Goal: Task Accomplishment & Management: Use online tool/utility

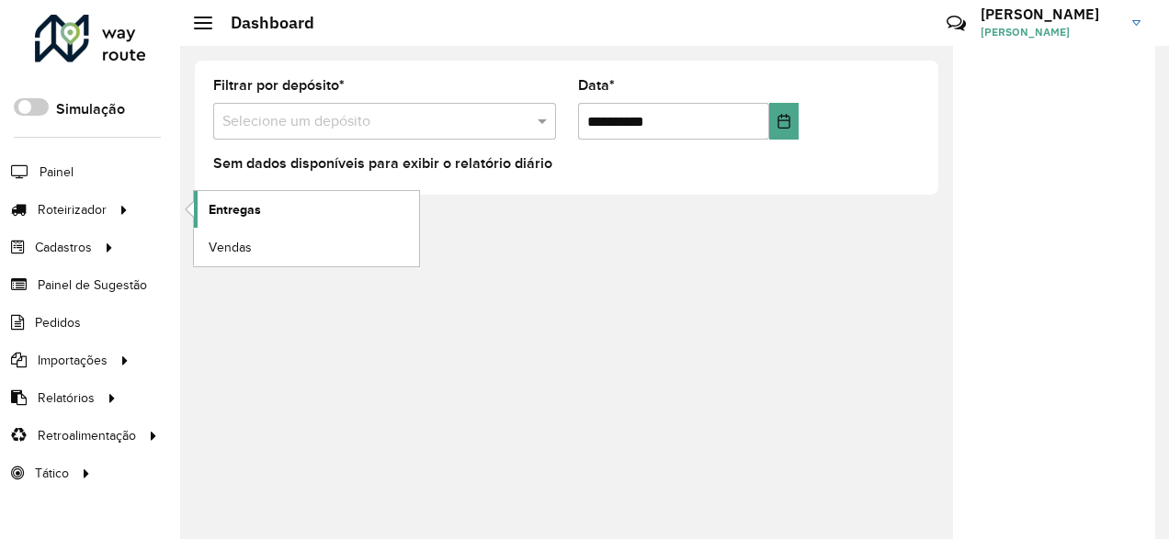
click at [221, 198] on link "Entregas" at bounding box center [306, 209] width 225 height 37
click at [222, 223] on link "Entregas" at bounding box center [306, 209] width 225 height 37
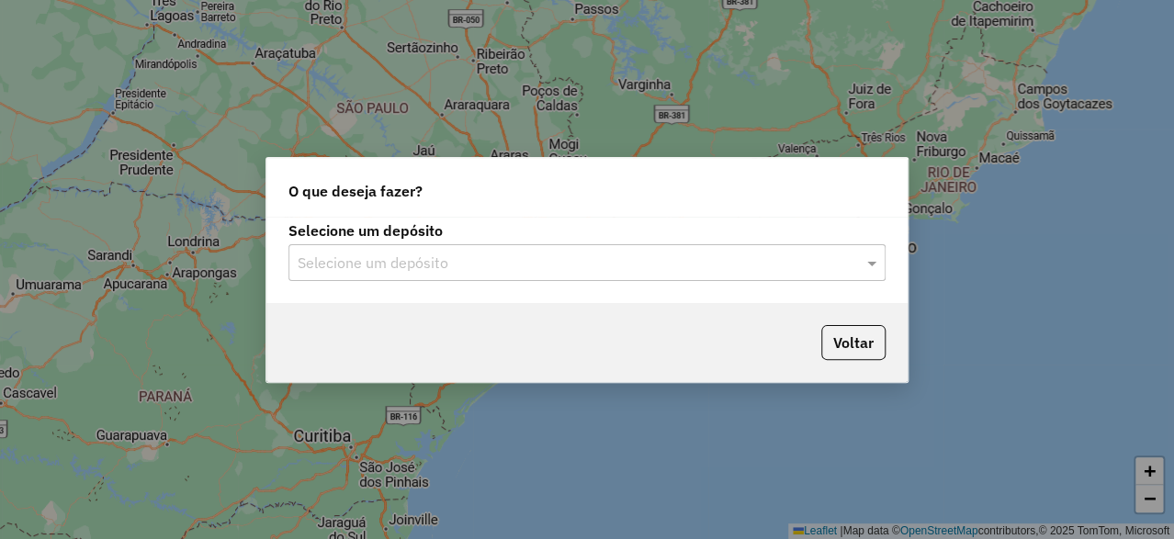
click at [390, 256] on input "text" at bounding box center [569, 264] width 542 height 22
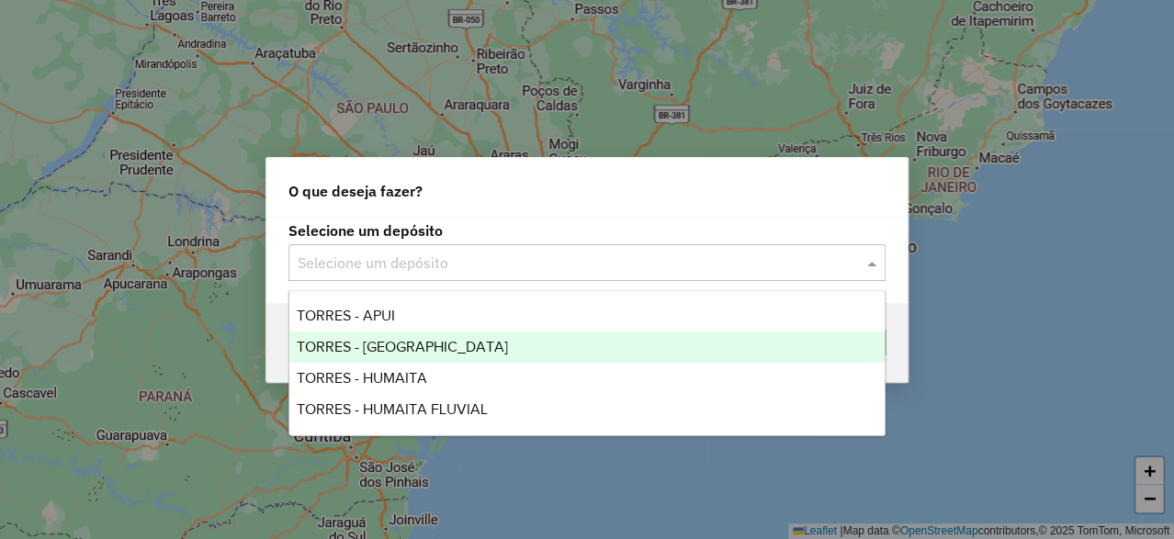
click at [356, 340] on span "TORRES - BOCA DO ACRE" at bounding box center [402, 347] width 211 height 16
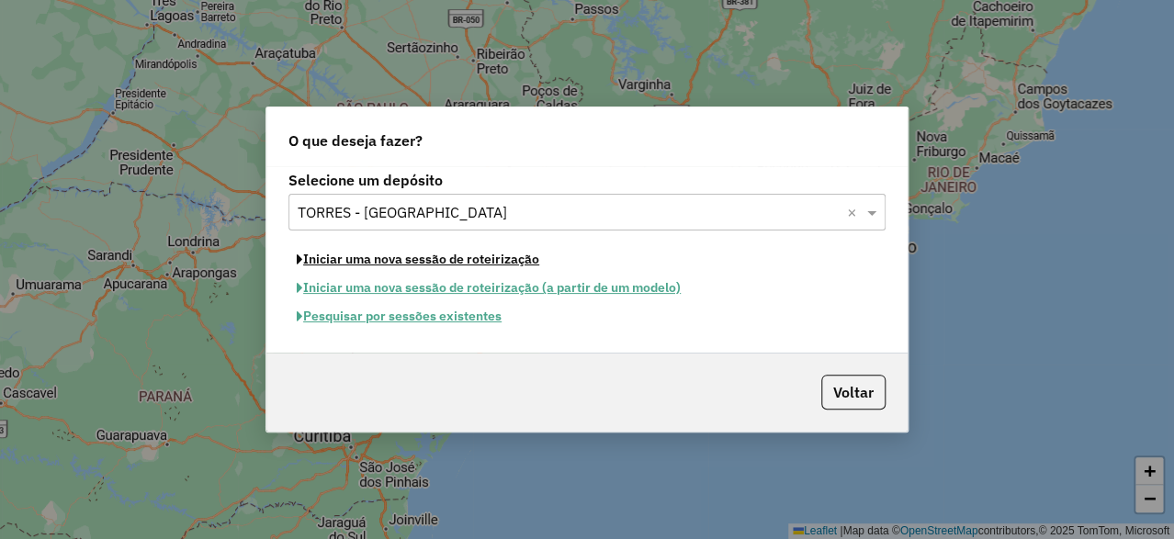
click at [358, 259] on button "Iniciar uma nova sessão de roteirização" at bounding box center [417, 259] width 259 height 28
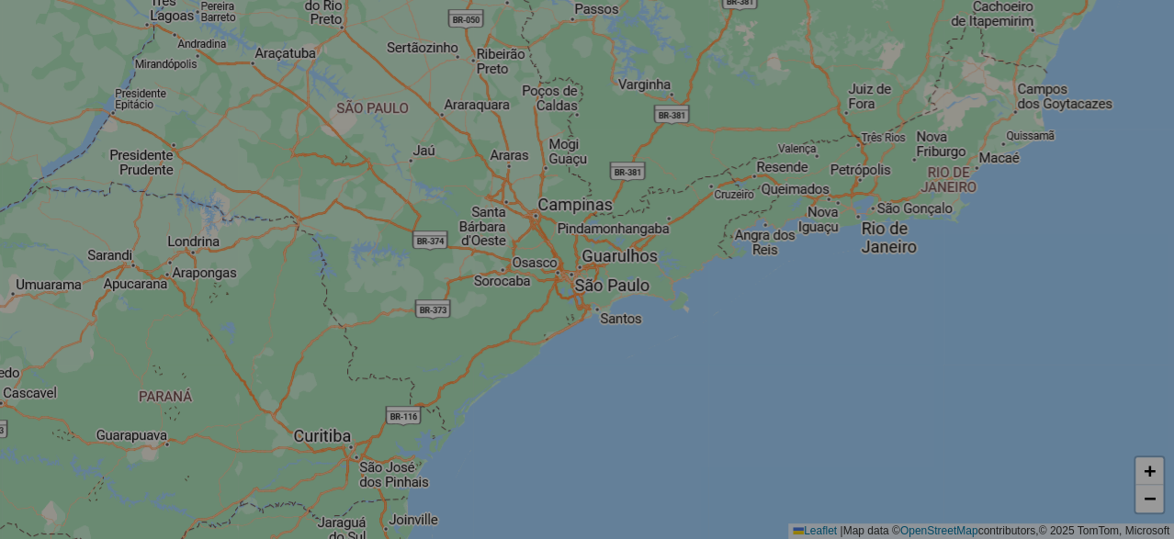
select select "*"
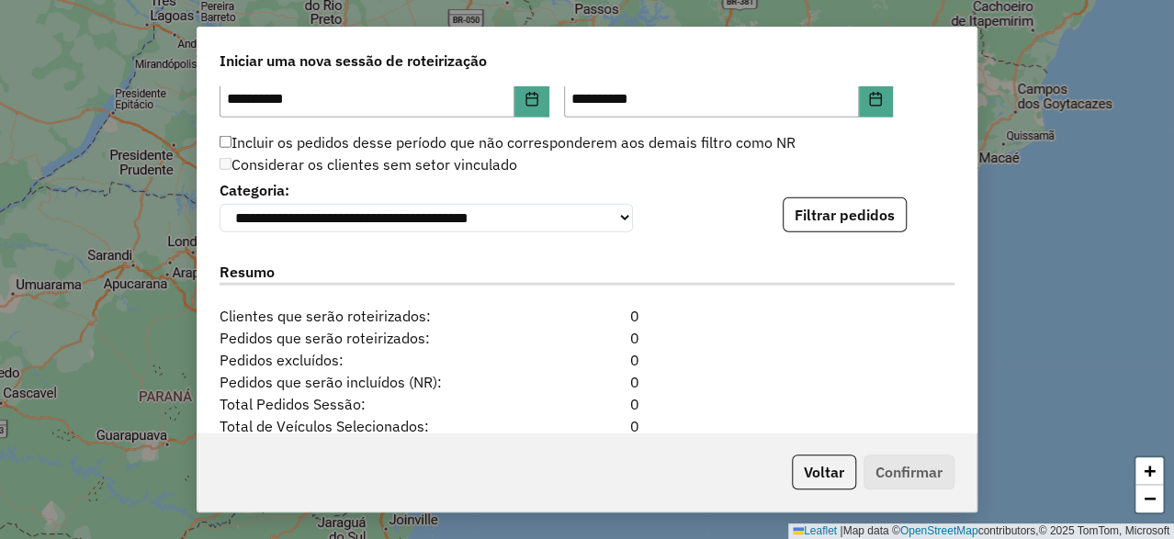
scroll to position [1753, 0]
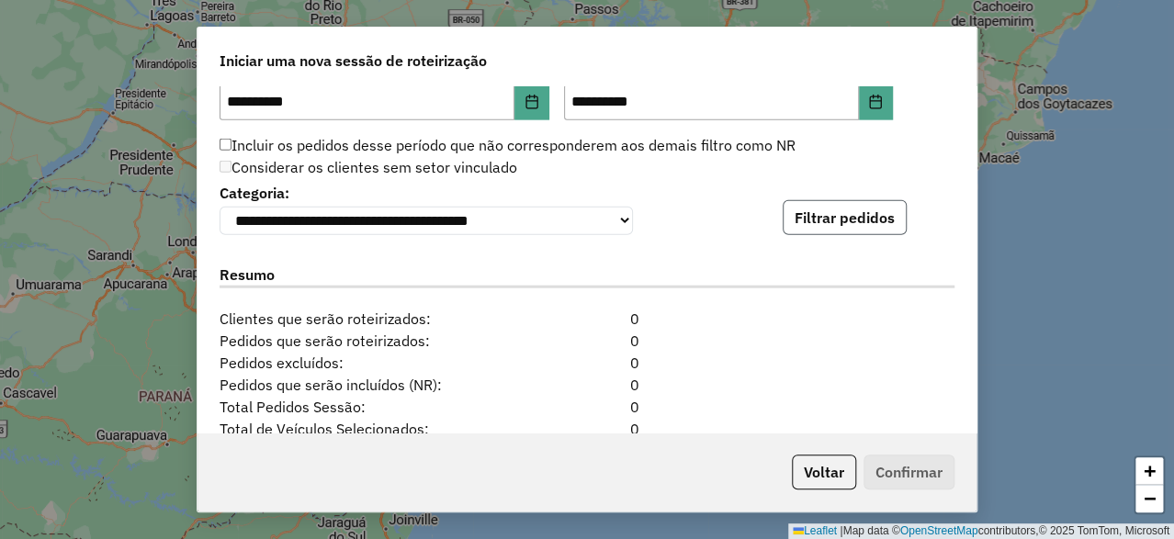
click at [843, 220] on button "Filtrar pedidos" at bounding box center [845, 217] width 124 height 35
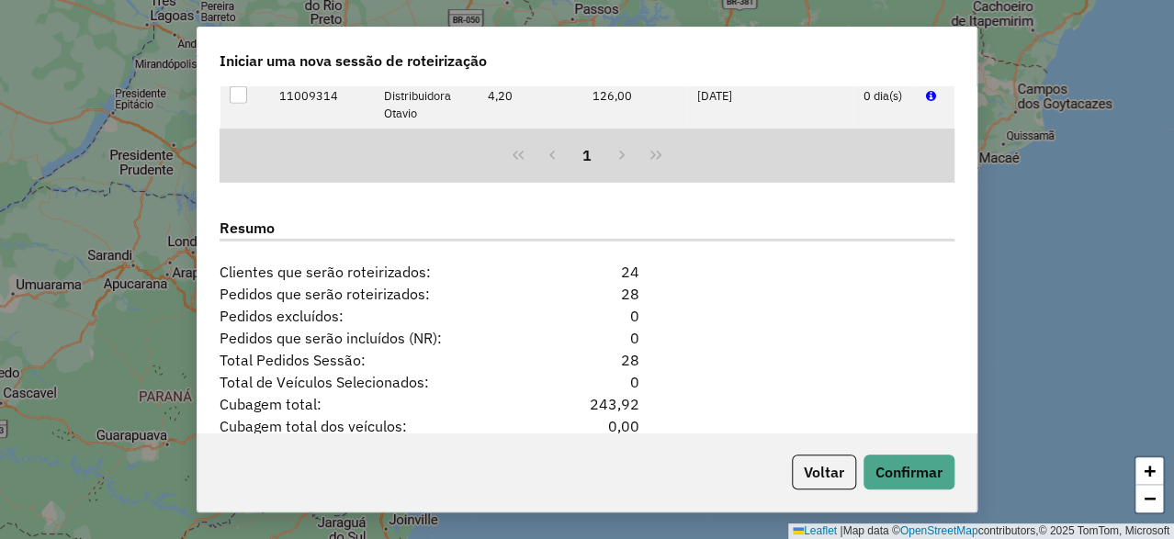
scroll to position [2315, 0]
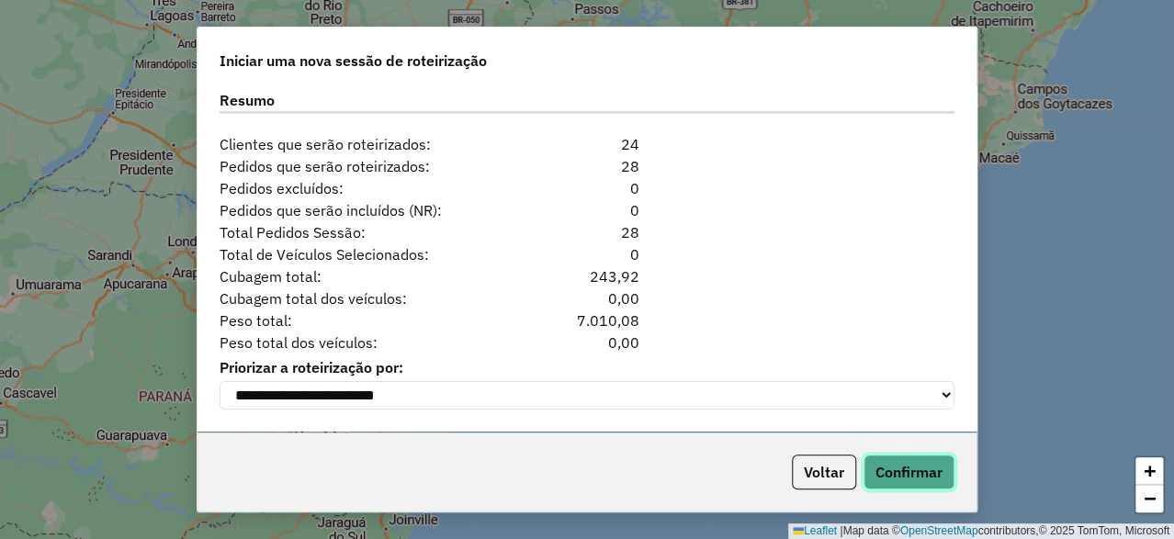
click at [901, 479] on button "Confirmar" at bounding box center [909, 472] width 91 height 35
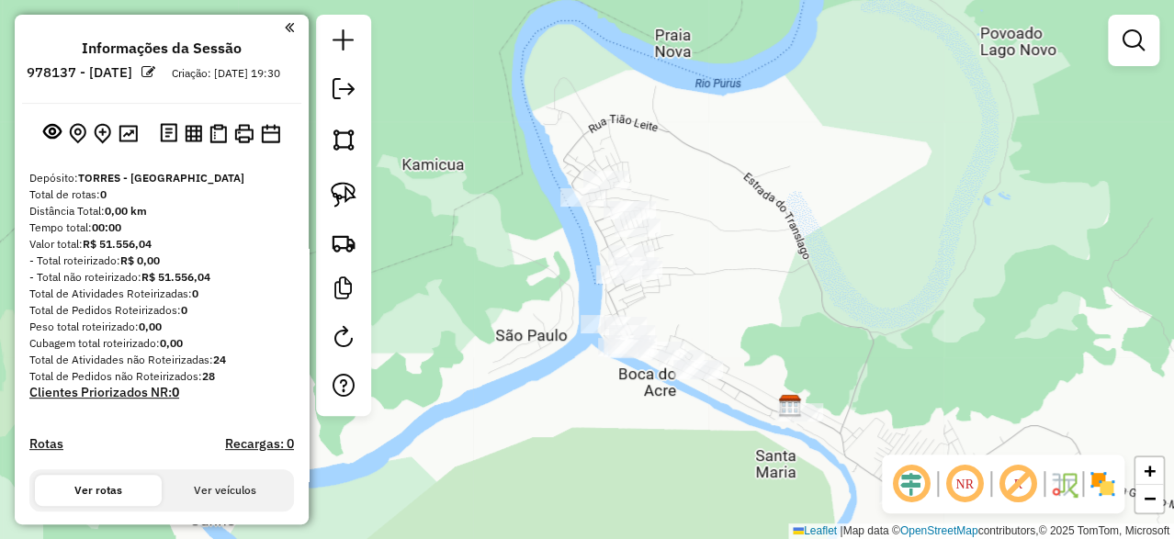
drag, startPoint x: 580, startPoint y: 200, endPoint x: 608, endPoint y: 208, distance: 29.4
click at [516, 214] on div "Janela de atendimento Grade de atendimento Capacidade Transportadoras Veículos …" at bounding box center [587, 269] width 1174 height 539
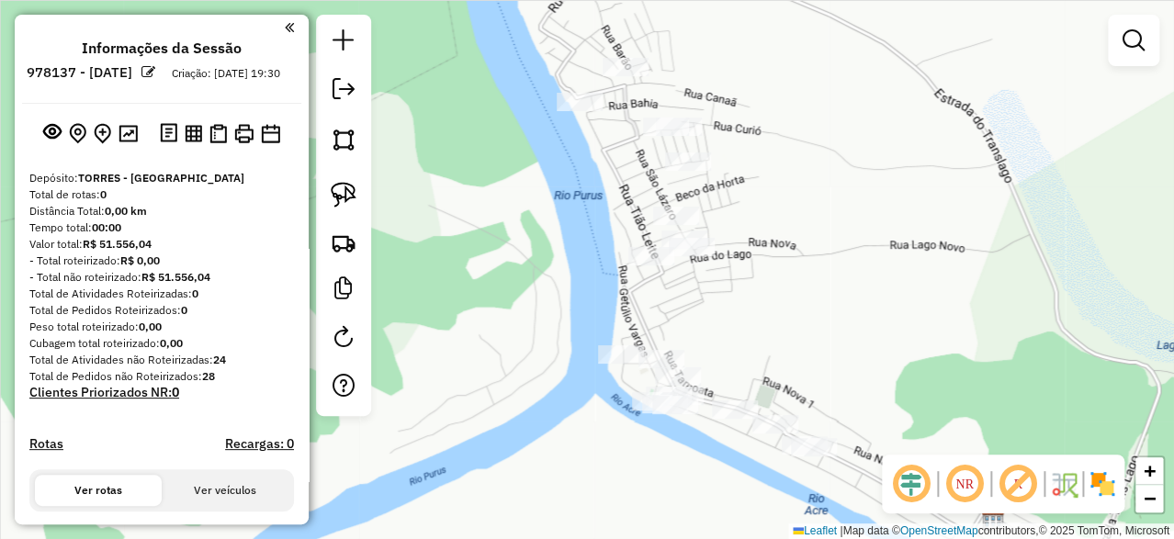
drag, startPoint x: 564, startPoint y: 232, endPoint x: 537, endPoint y: 186, distance: 53.1
click at [537, 186] on div "Janela de atendimento Grade de atendimento Capacidade Transportadoras Veículos …" at bounding box center [587, 269] width 1174 height 539
click at [344, 139] on img at bounding box center [344, 140] width 26 height 26
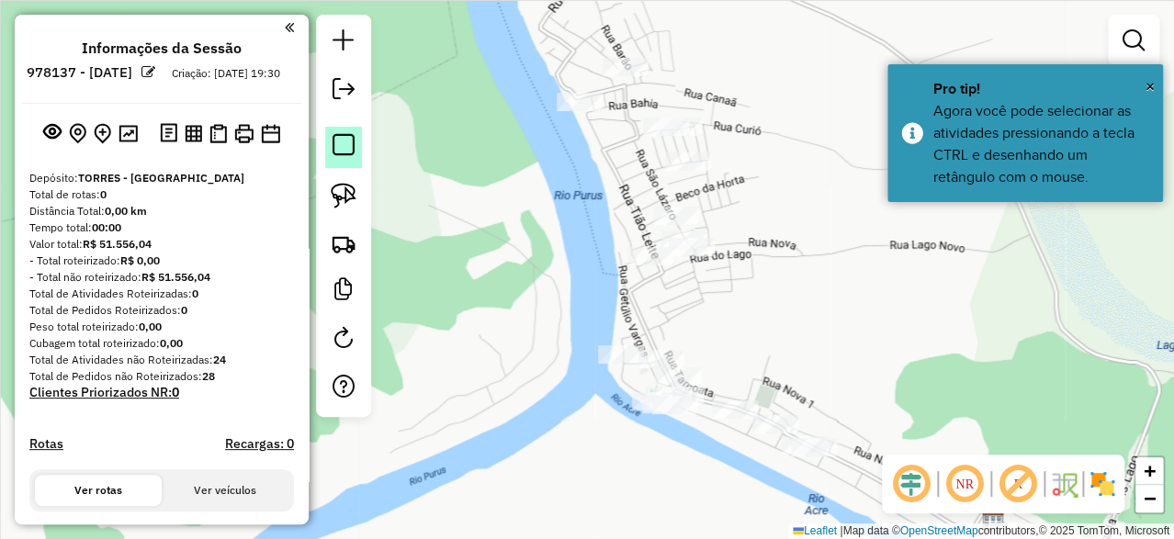
click at [344, 139] on em at bounding box center [344, 145] width 22 height 22
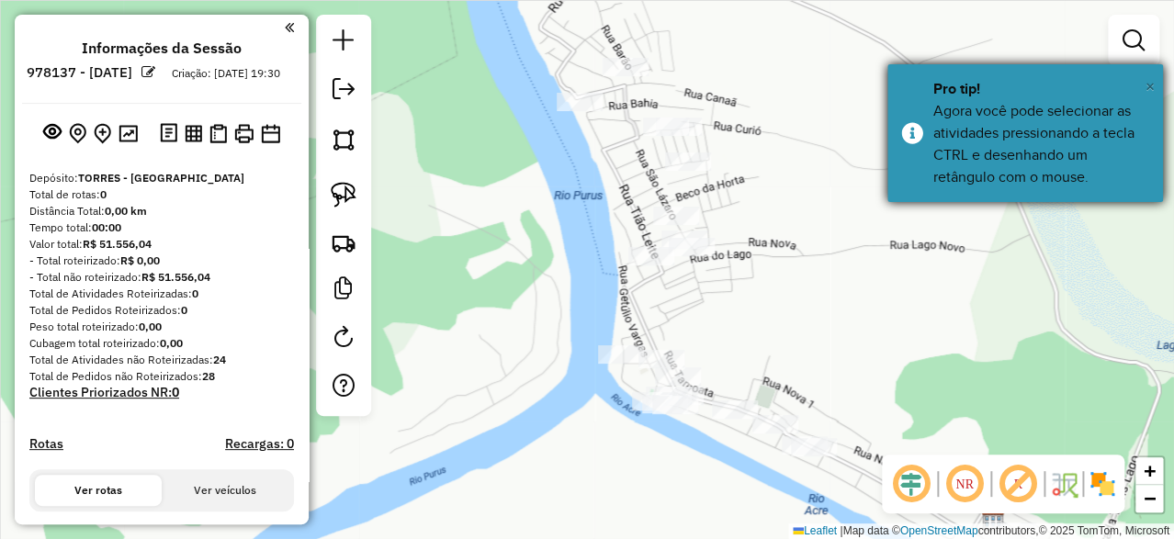
click at [1149, 85] on span "×" at bounding box center [1150, 86] width 9 height 20
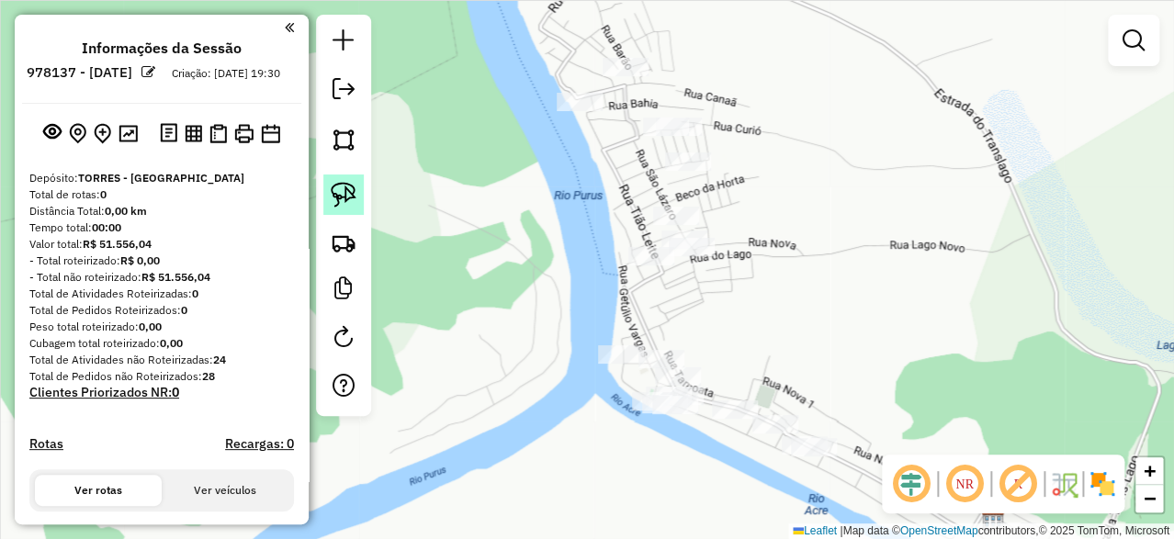
click at [348, 202] on img at bounding box center [344, 195] width 26 height 26
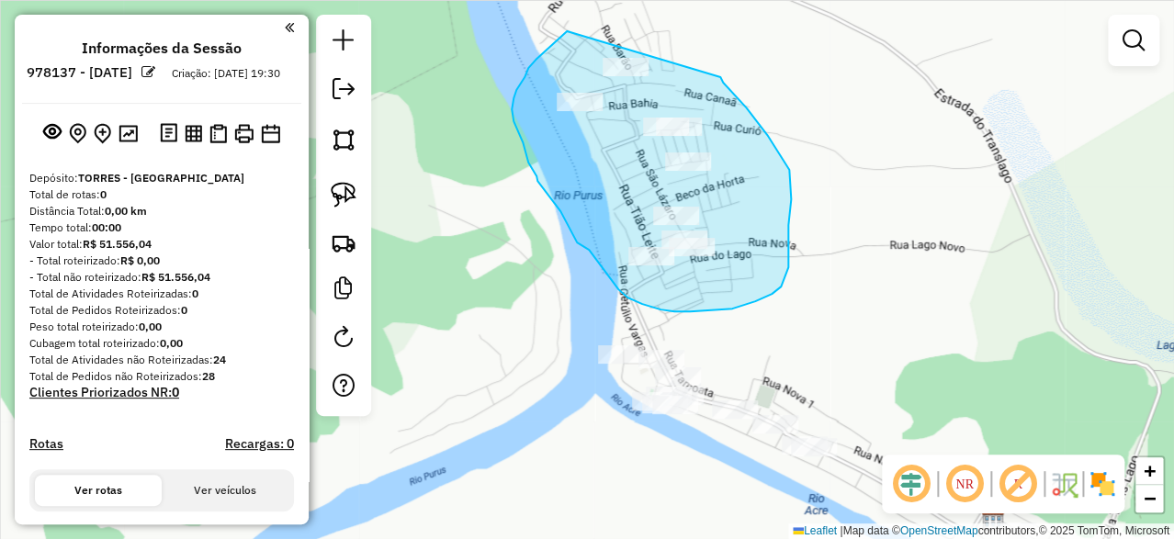
drag, startPoint x: 567, startPoint y: 31, endPoint x: 713, endPoint y: 65, distance: 150.0
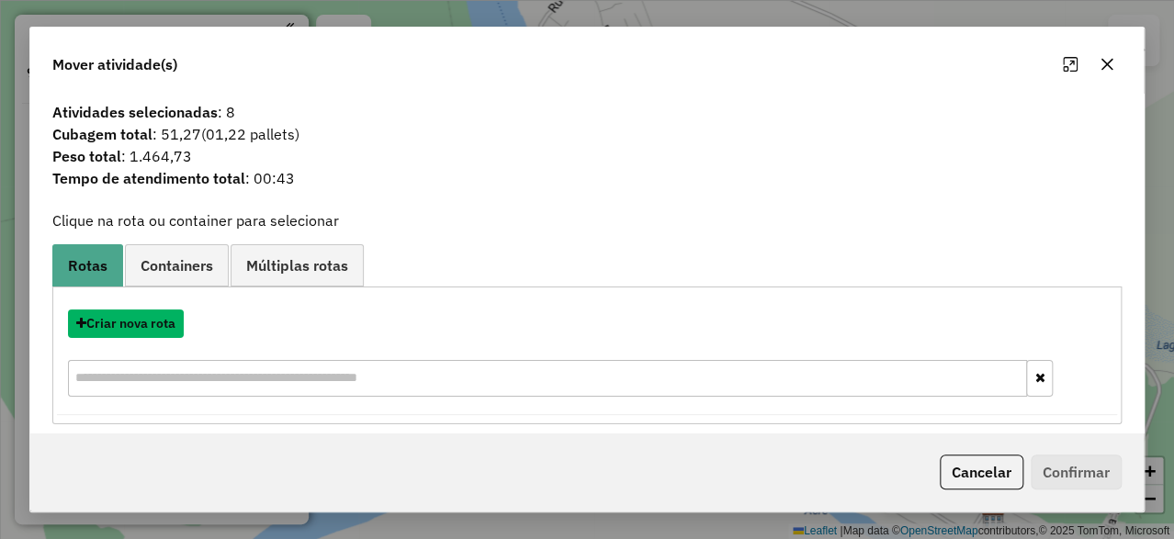
click at [154, 325] on button "Criar nova rota" at bounding box center [126, 324] width 116 height 28
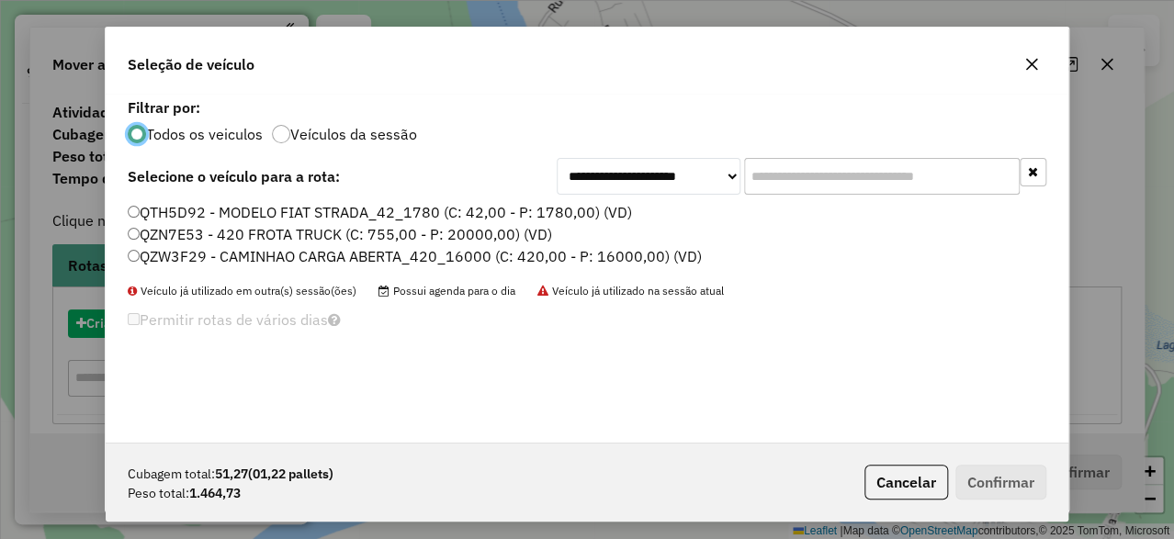
scroll to position [10, 5]
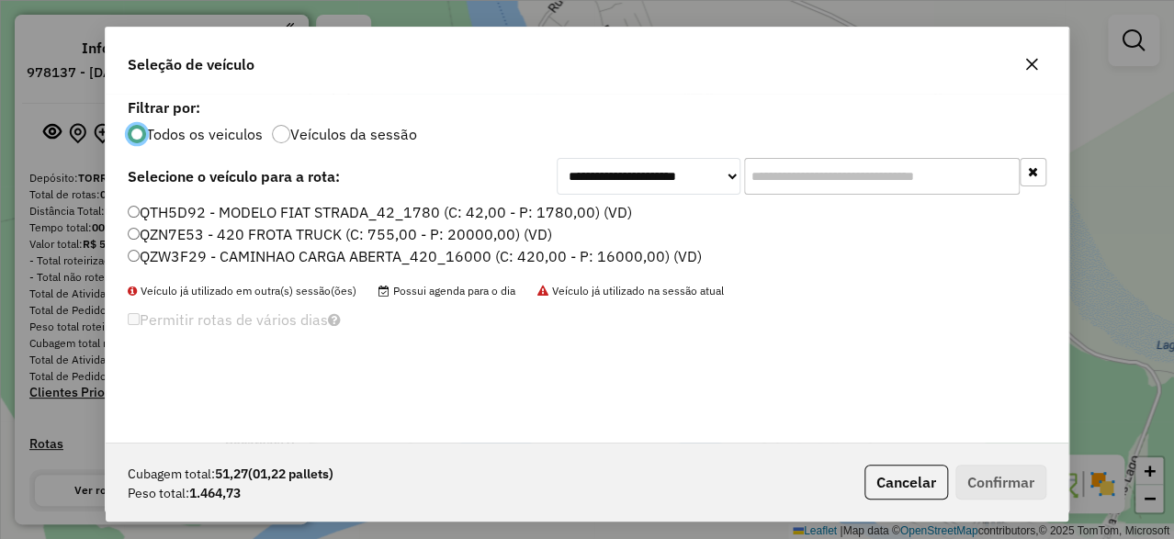
click at [230, 232] on label "QZN7E53 - 420 FROTA TRUCK (C: 755,00 - P: 20000,00) (VD)" at bounding box center [340, 234] width 424 height 22
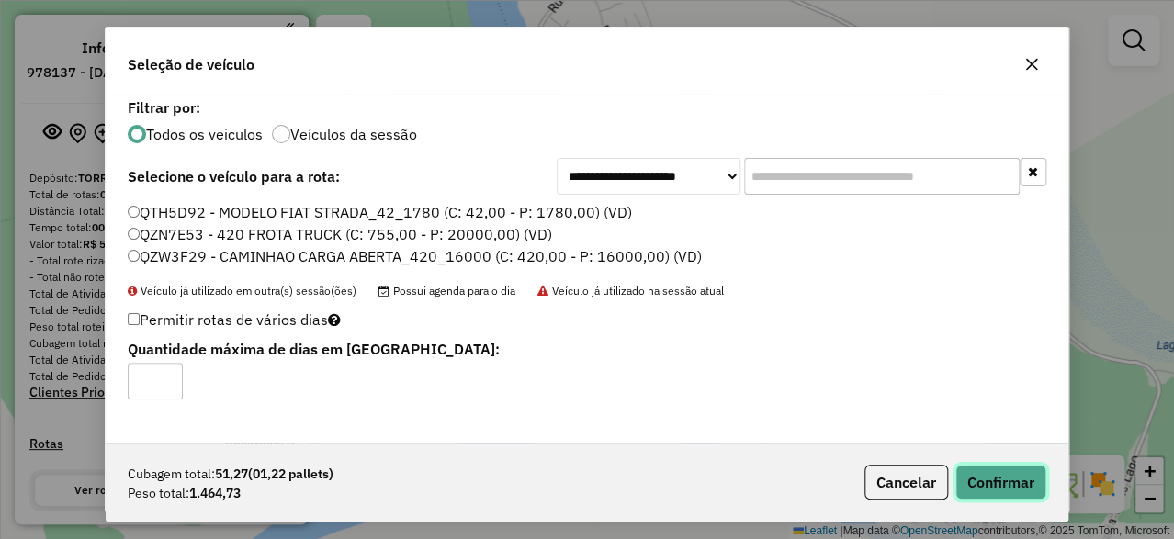
click at [1011, 487] on button "Confirmar" at bounding box center [1000, 482] width 91 height 35
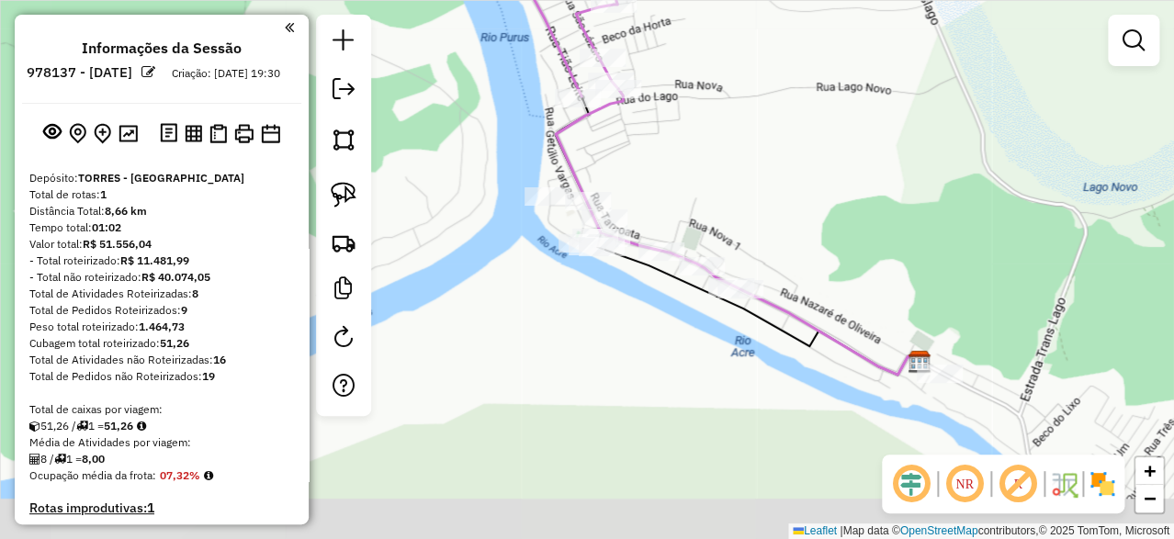
drag, startPoint x: 839, startPoint y: 309, endPoint x: 767, endPoint y: 163, distance: 162.7
click at [767, 163] on div "Janela de atendimento Grade de atendimento Capacidade Transportadoras Veículos …" at bounding box center [587, 269] width 1174 height 539
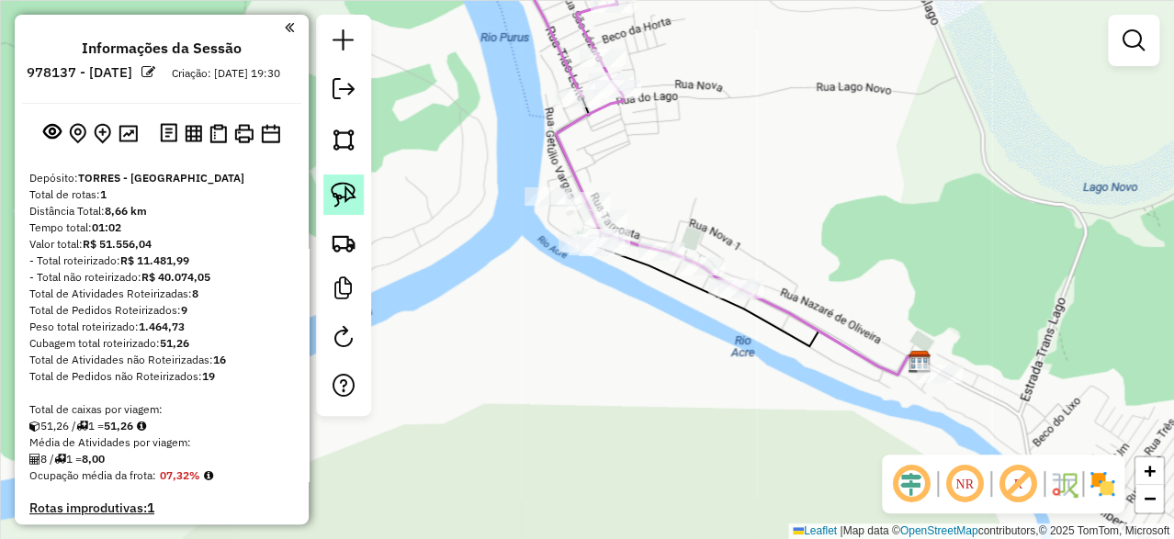
click at [339, 190] on img at bounding box center [344, 195] width 26 height 26
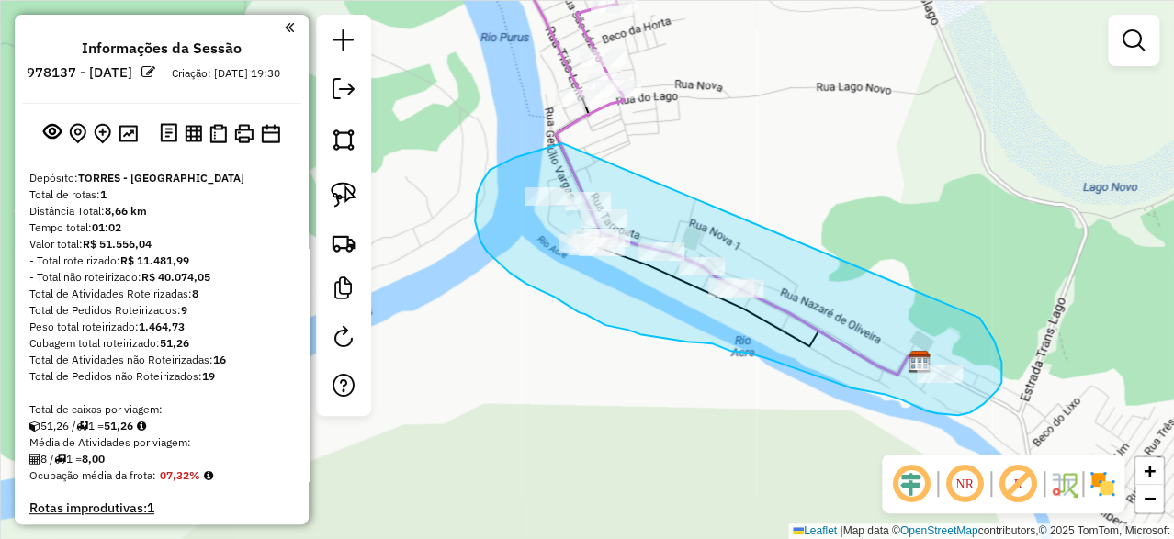
drag, startPoint x: 531, startPoint y: 153, endPoint x: 973, endPoint y: 311, distance: 469.6
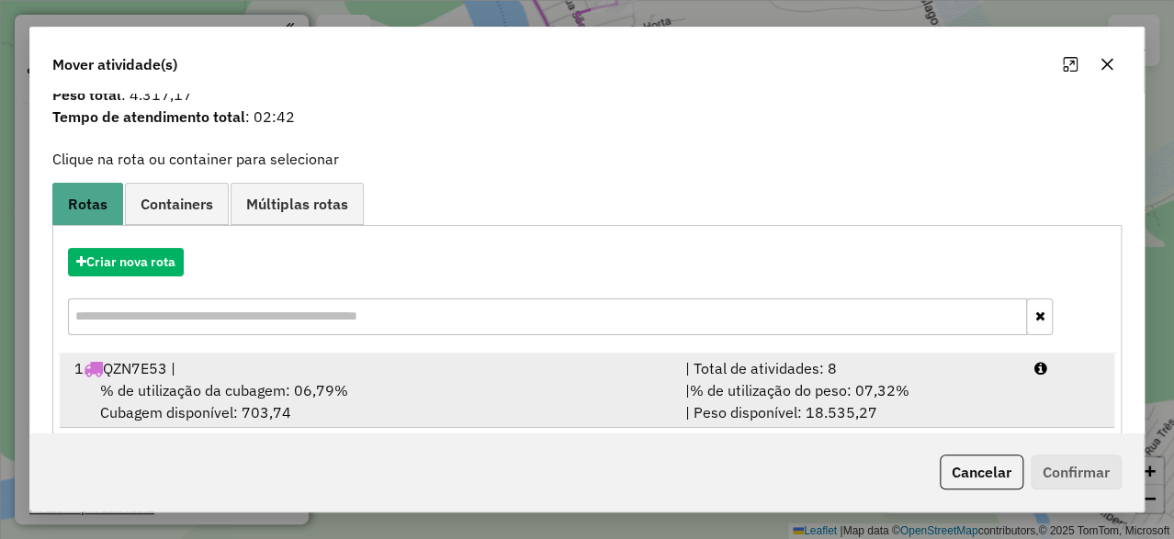
scroll to position [87, 0]
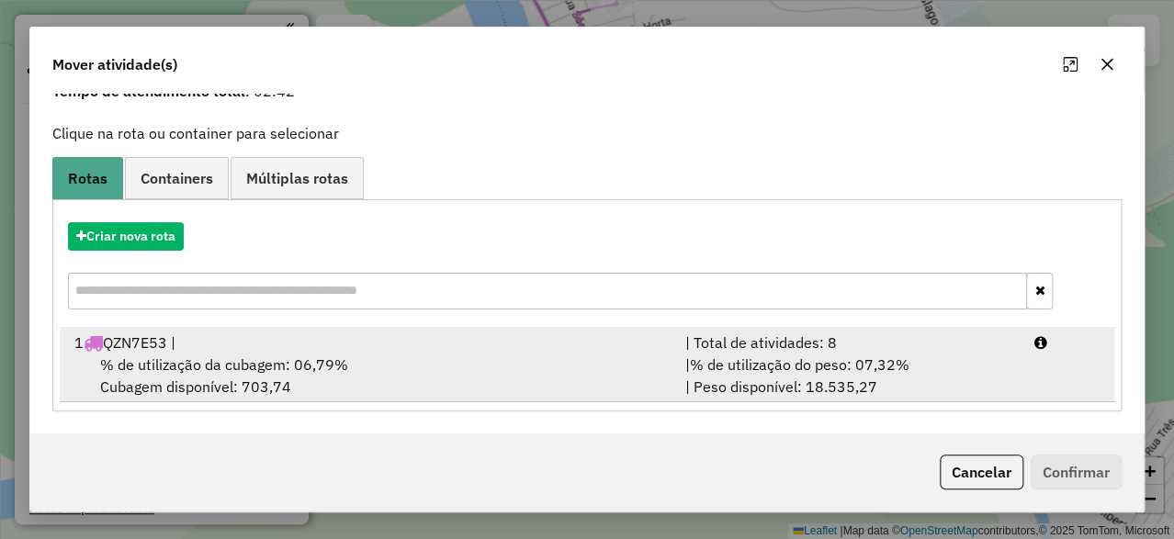
click at [209, 367] on span "% de utilização da cubagem: 06,79%" at bounding box center [224, 365] width 248 height 18
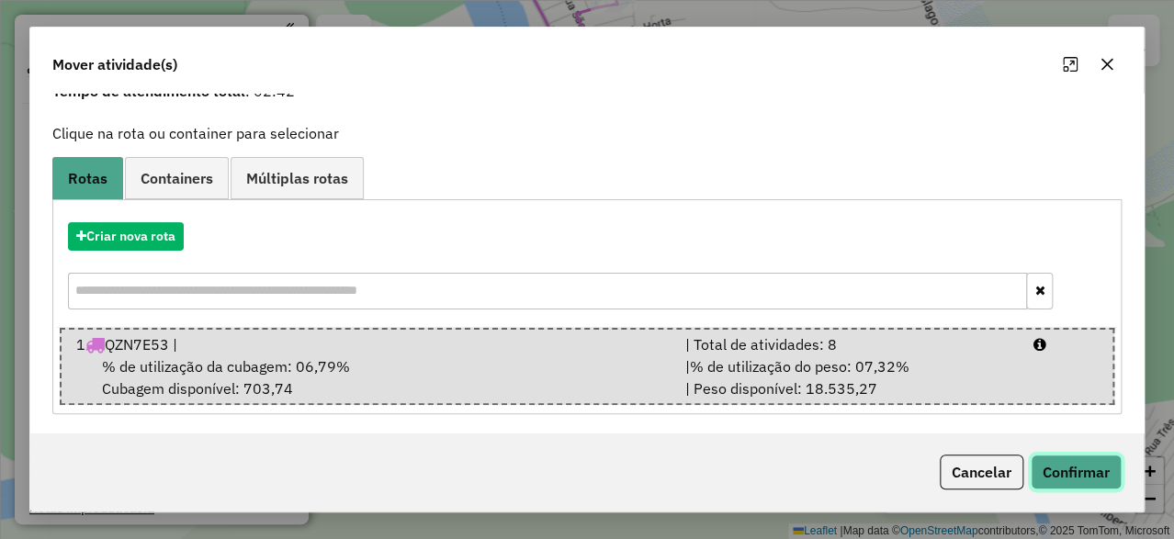
click at [1091, 469] on button "Confirmar" at bounding box center [1076, 472] width 91 height 35
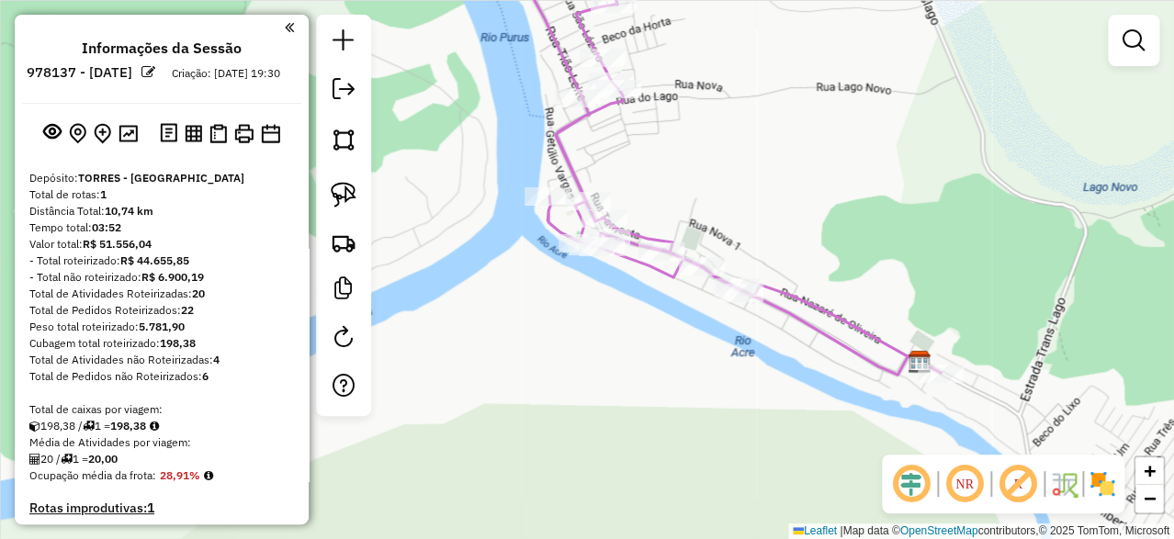
scroll to position [0, 0]
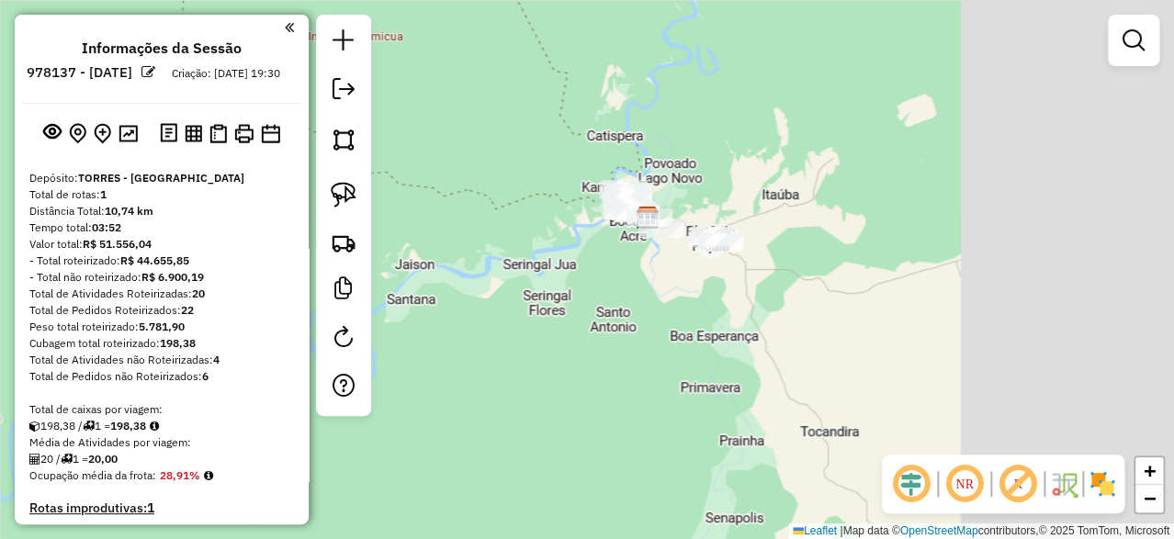
drag, startPoint x: 967, startPoint y: 153, endPoint x: 642, endPoint y: 203, distance: 329.0
click at [643, 201] on div "Janela de atendimento Grade de atendimento Capacidade Transportadoras Veículos …" at bounding box center [587, 269] width 1174 height 539
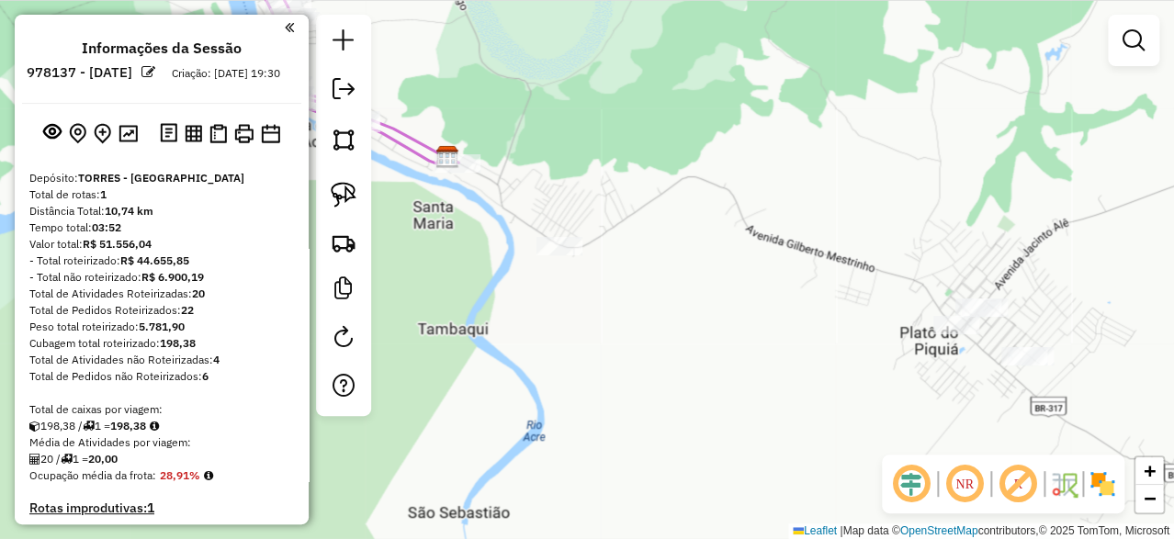
drag, startPoint x: 698, startPoint y: 184, endPoint x: 775, endPoint y: 128, distance: 95.4
click at [775, 128] on div "Janela de atendimento Grade de atendimento Capacidade Transportadoras Veículos …" at bounding box center [587, 269] width 1174 height 539
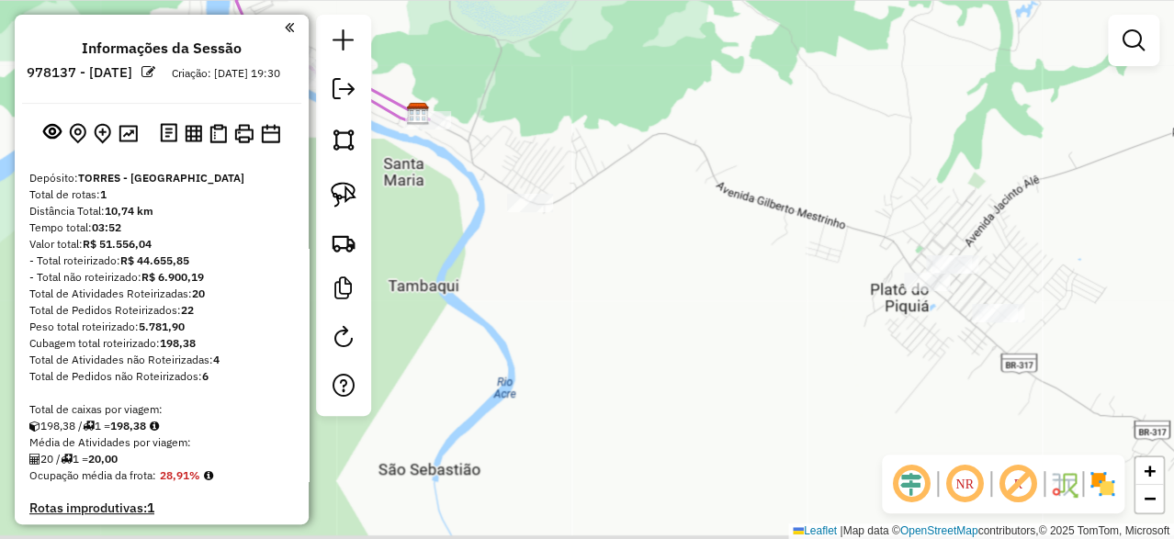
drag, startPoint x: 785, startPoint y: 153, endPoint x: 755, endPoint y: 111, distance: 52.0
click at [755, 111] on div "Janela de atendimento Grade de atendimento Capacidade Transportadoras Veículos …" at bounding box center [587, 269] width 1174 height 539
click at [339, 195] on img at bounding box center [344, 195] width 26 height 26
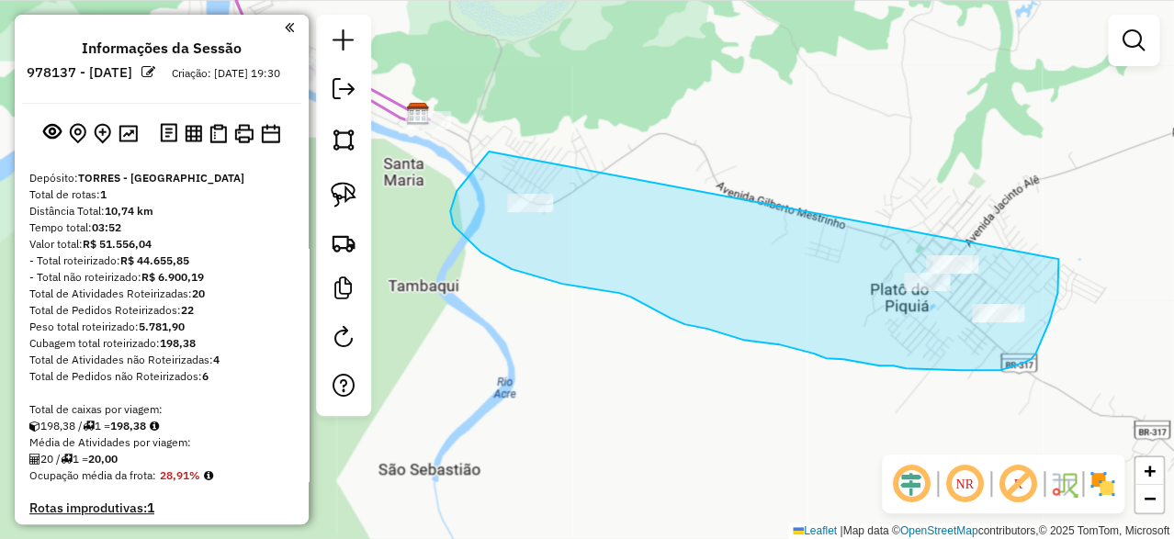
drag, startPoint x: 489, startPoint y: 152, endPoint x: 1043, endPoint y: 220, distance: 558.1
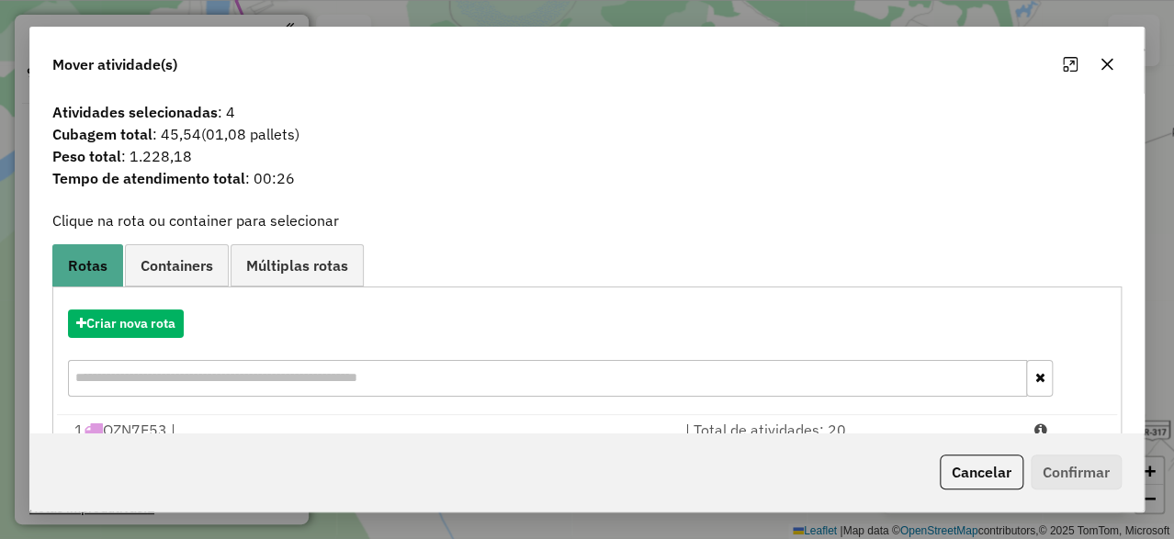
scroll to position [87, 0]
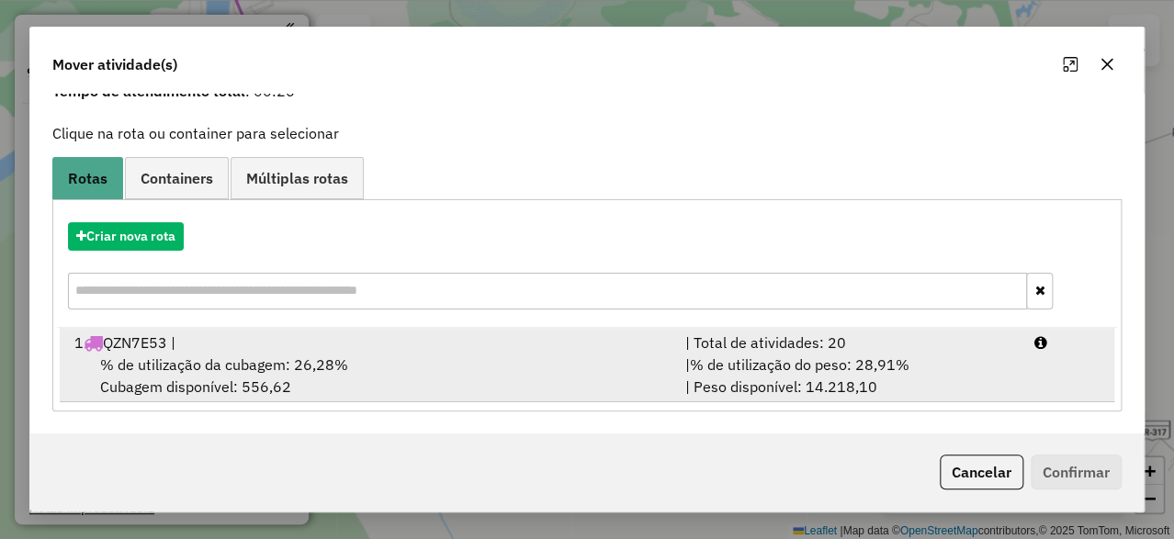
click at [297, 344] on div "1 QZN7E53 |" at bounding box center [368, 343] width 611 height 22
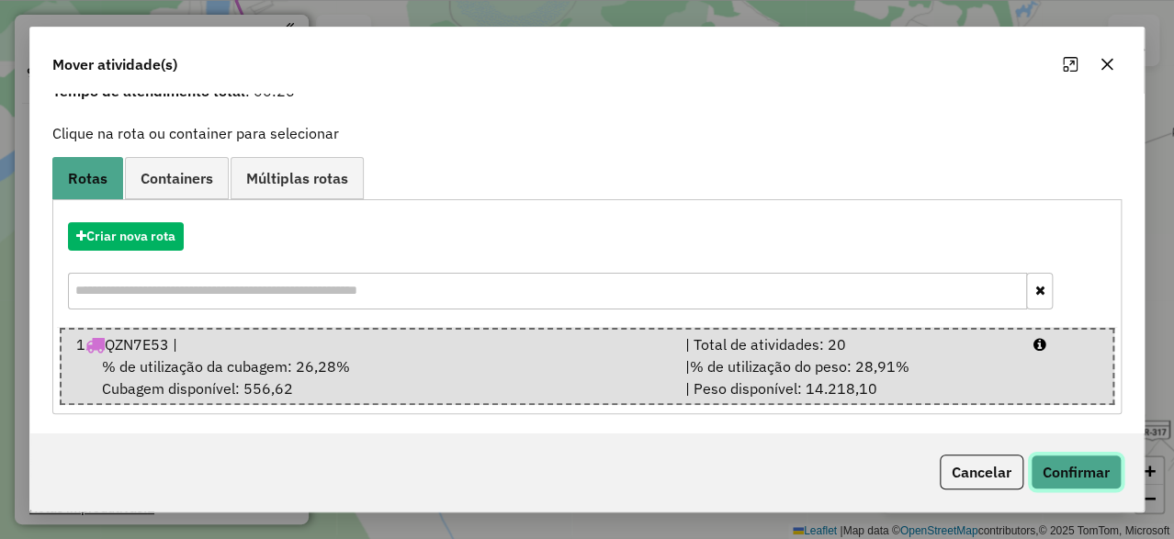
click at [1082, 470] on button "Confirmar" at bounding box center [1076, 472] width 91 height 35
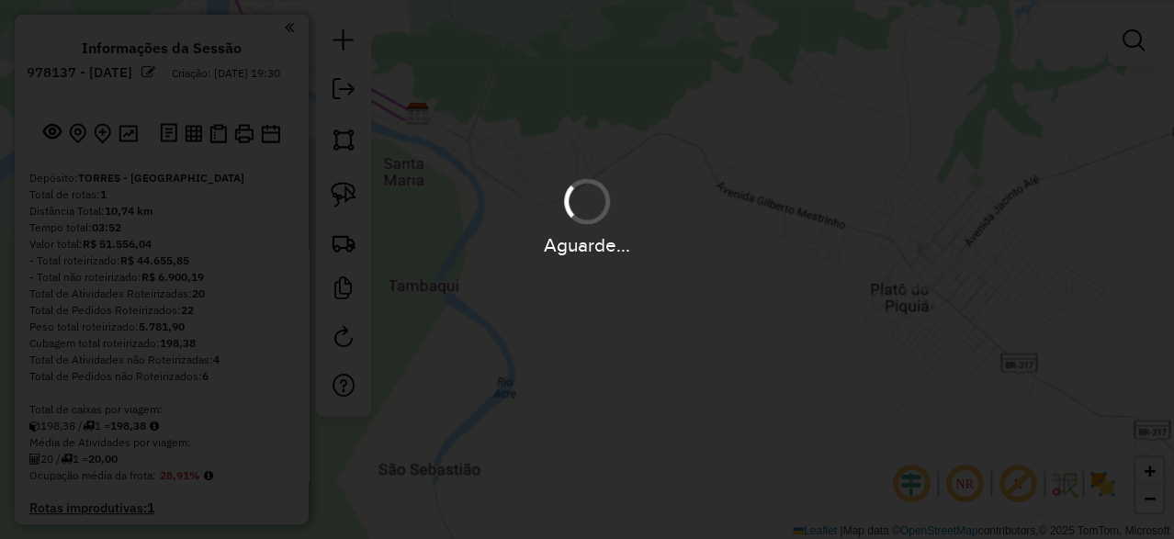
scroll to position [0, 0]
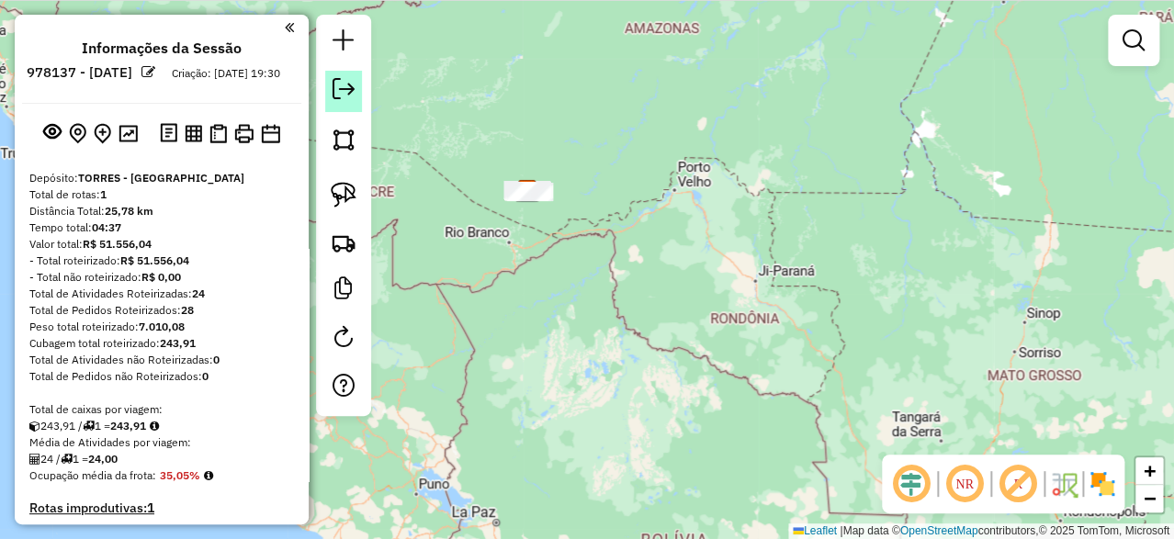
click at [357, 104] on link at bounding box center [343, 91] width 37 height 41
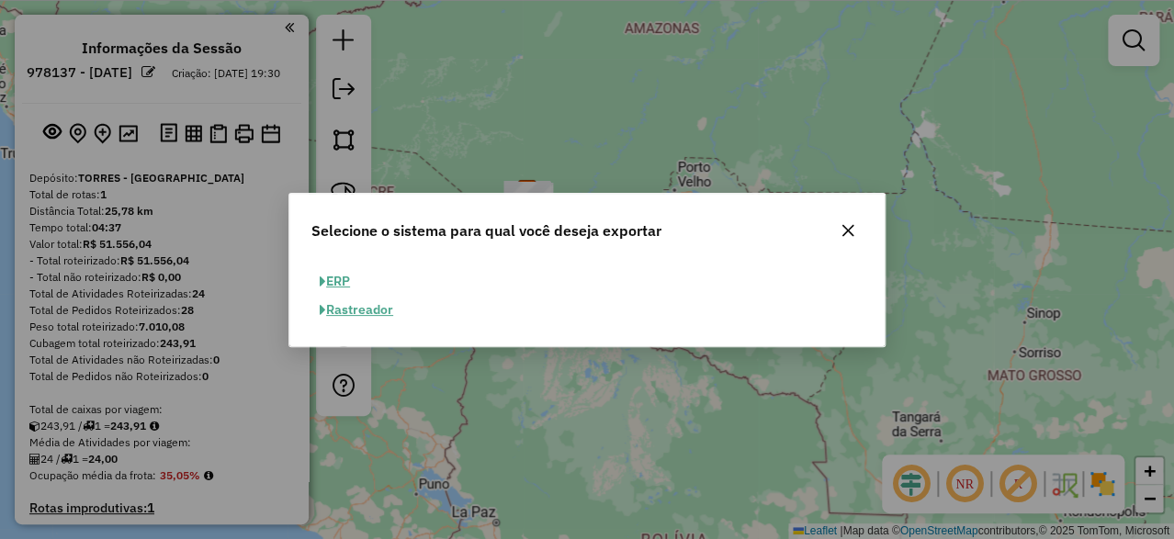
click at [345, 281] on button "ERP" at bounding box center [334, 281] width 47 height 28
select select "**"
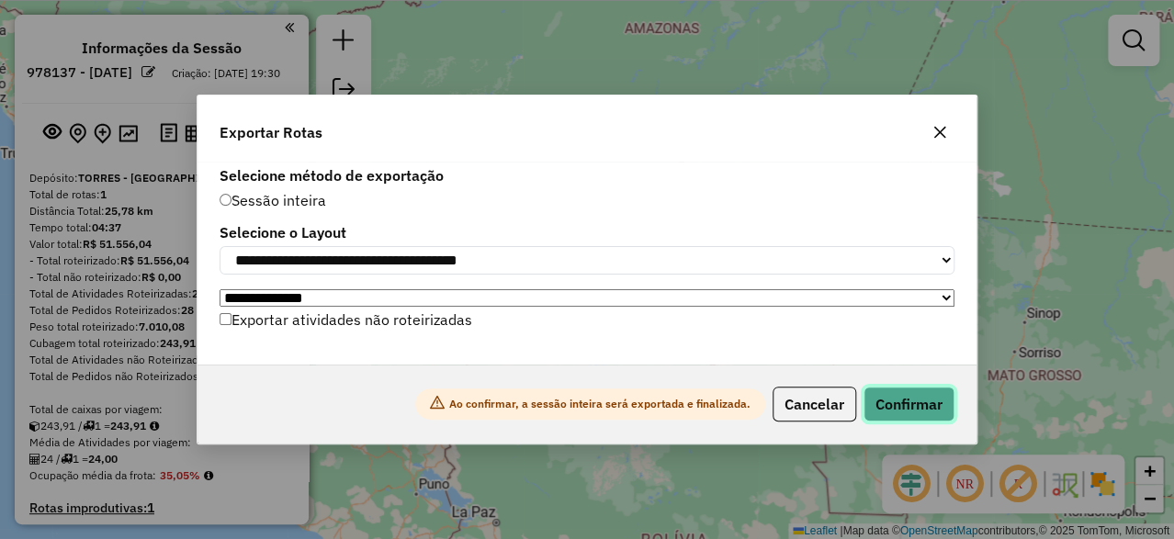
click at [900, 415] on button "Confirmar" at bounding box center [909, 404] width 91 height 35
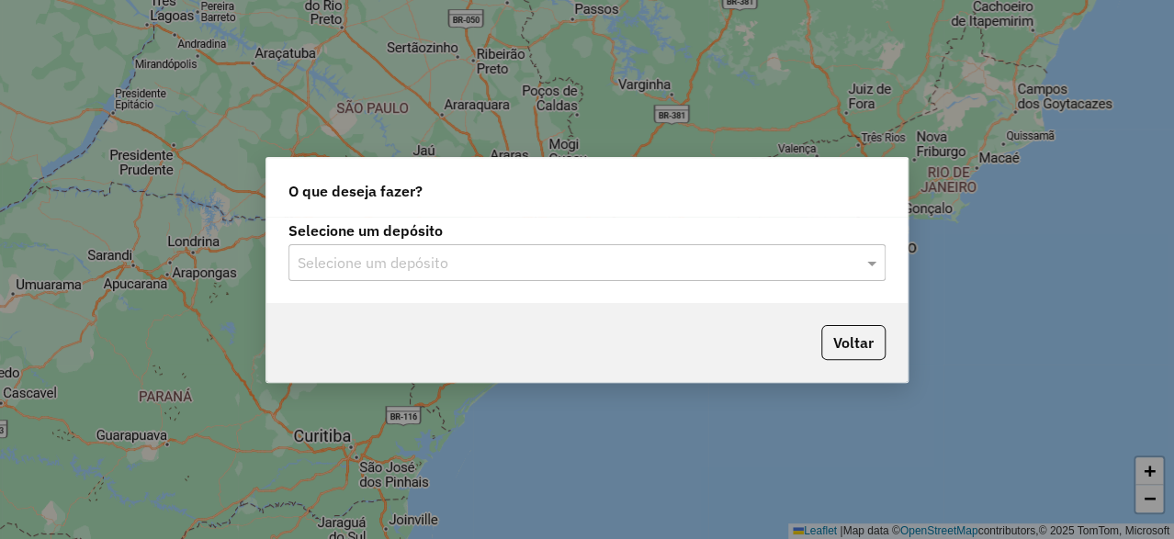
click at [392, 262] on input "text" at bounding box center [569, 264] width 542 height 22
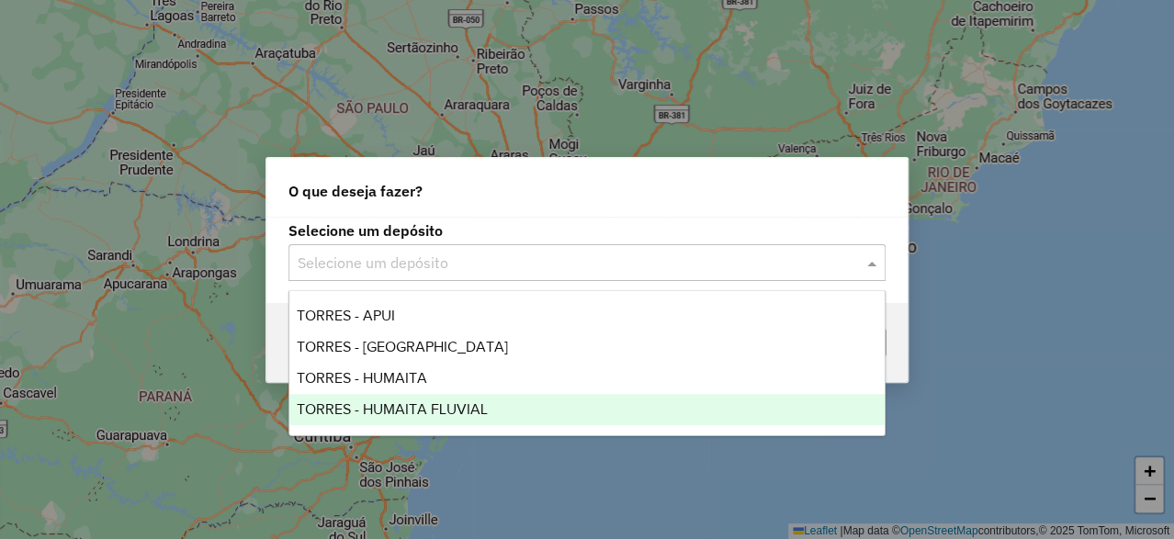
click at [399, 412] on span "TORRES - HUMAITA FLUVIAL" at bounding box center [392, 409] width 191 height 16
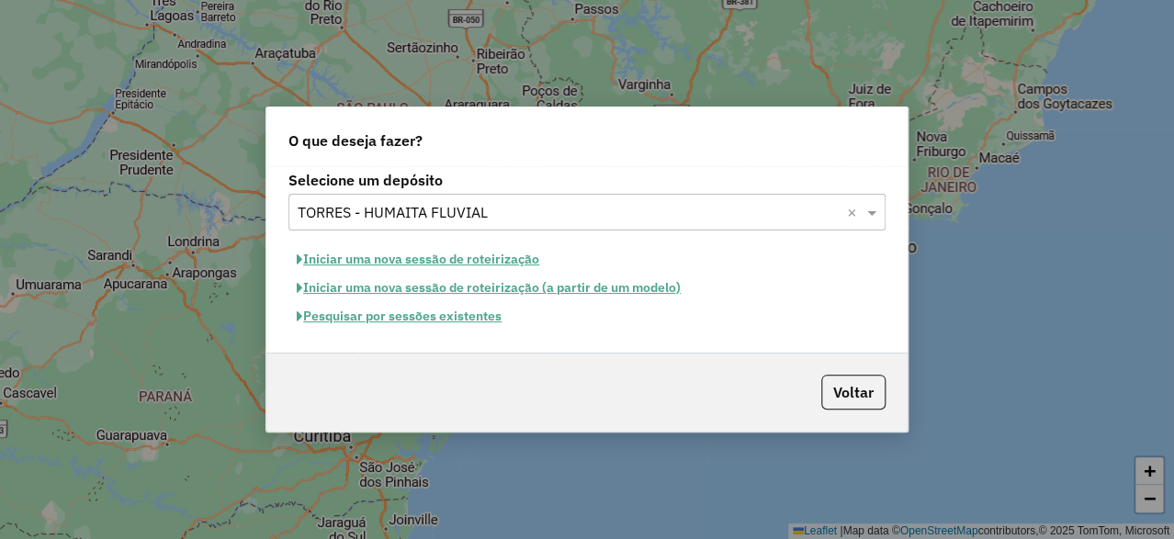
click at [385, 252] on button "Iniciar uma nova sessão de roteirização" at bounding box center [417, 259] width 259 height 28
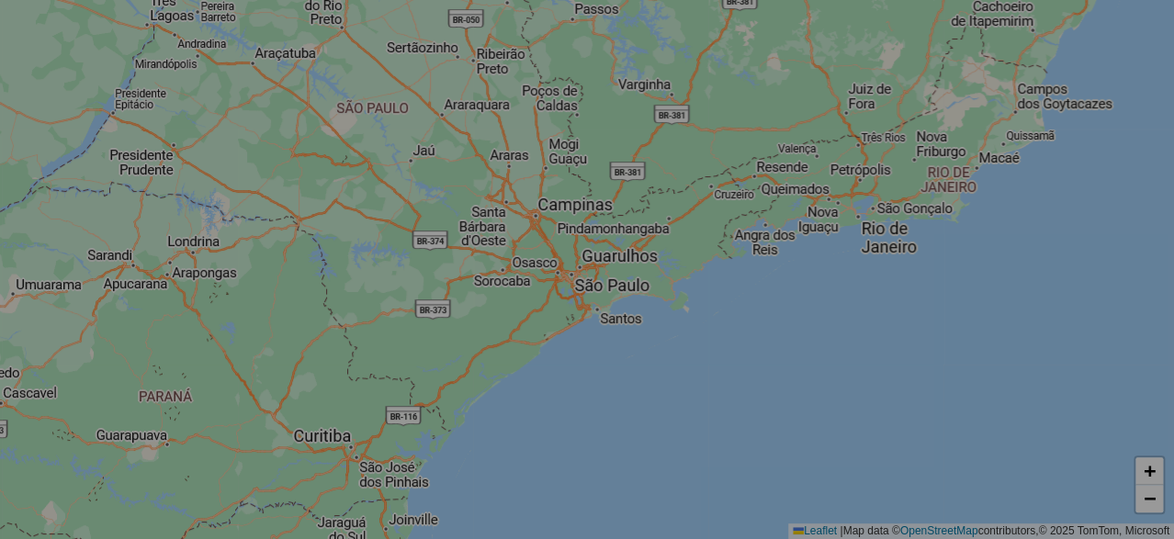
select select "*"
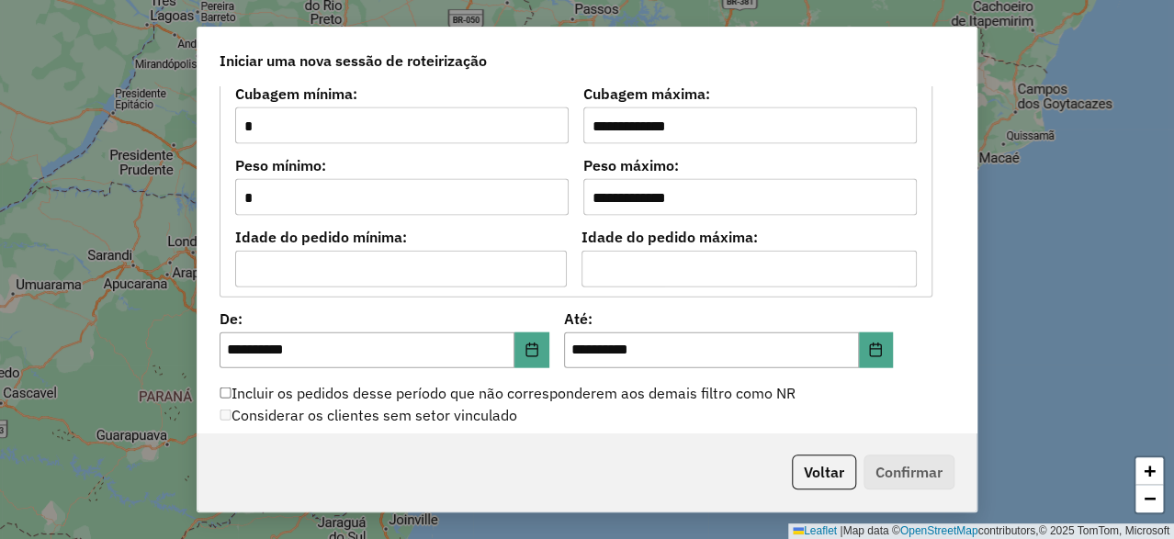
scroll to position [1653, 0]
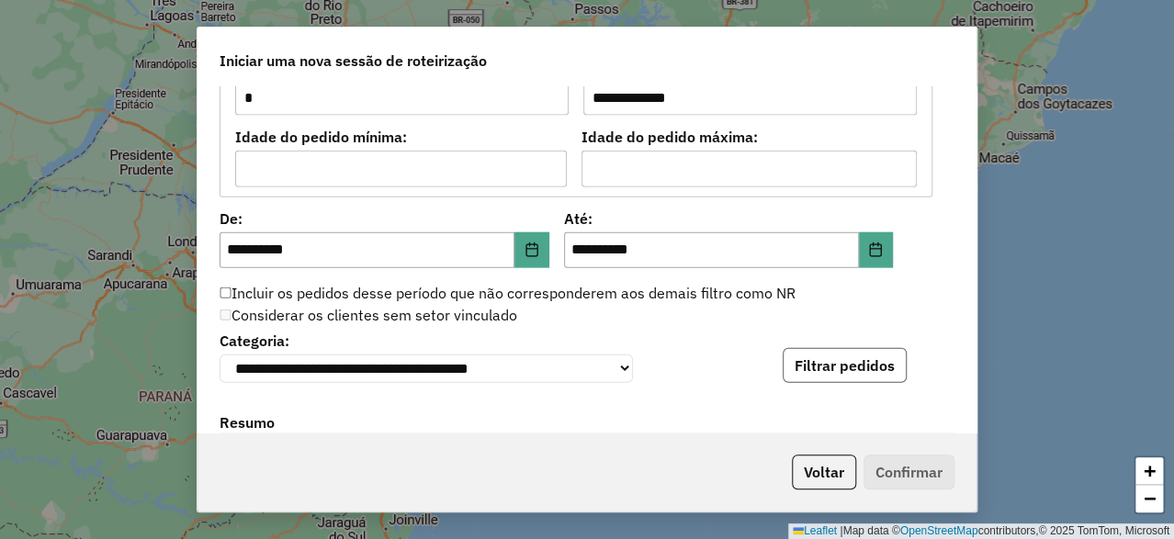
click at [814, 356] on button "Filtrar pedidos" at bounding box center [845, 365] width 124 height 35
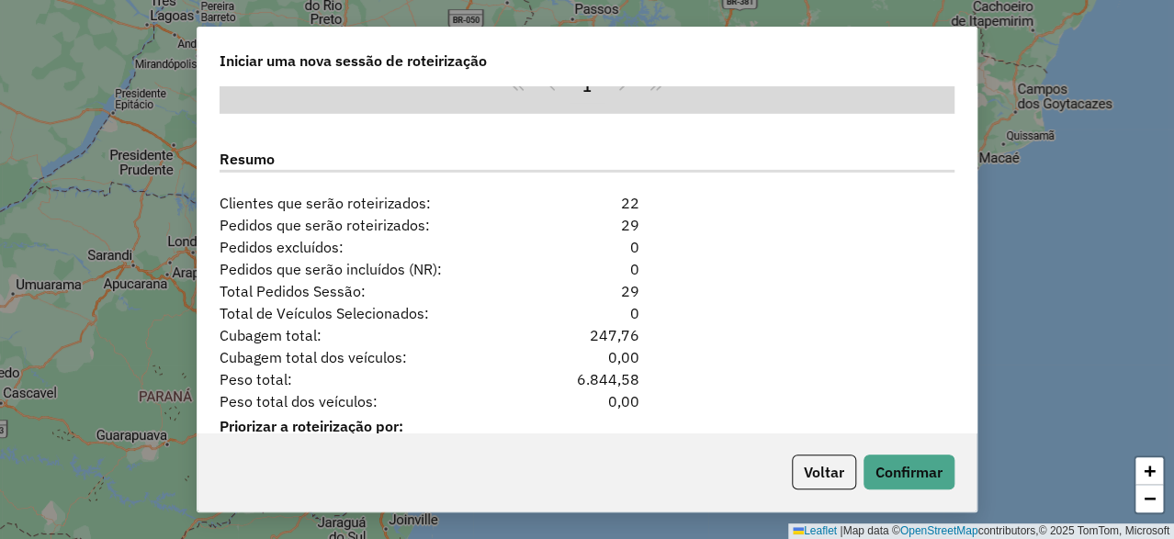
scroll to position [2363, 0]
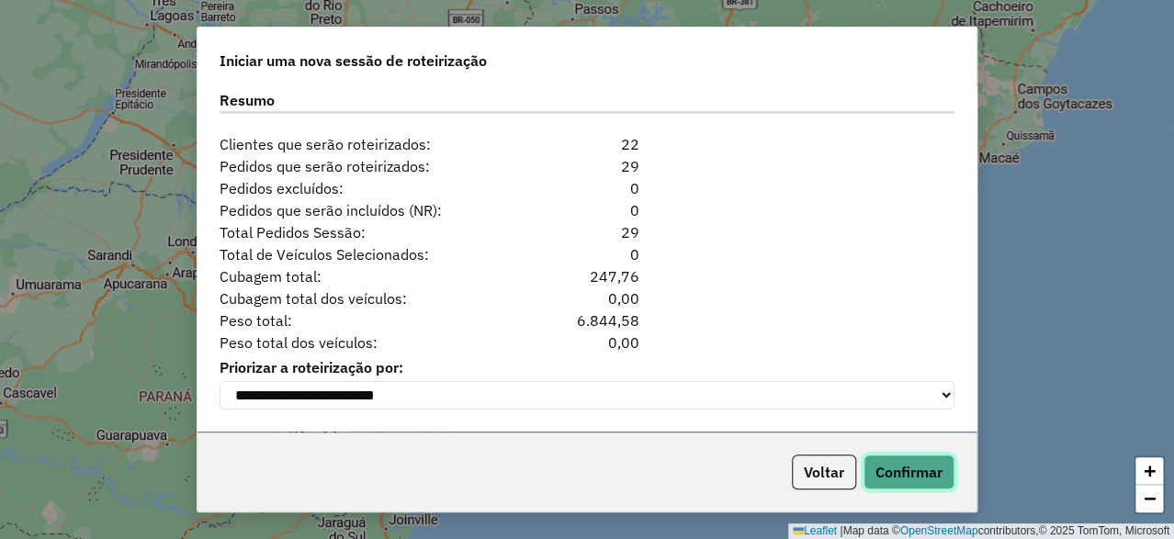
click at [910, 469] on button "Confirmar" at bounding box center [909, 472] width 91 height 35
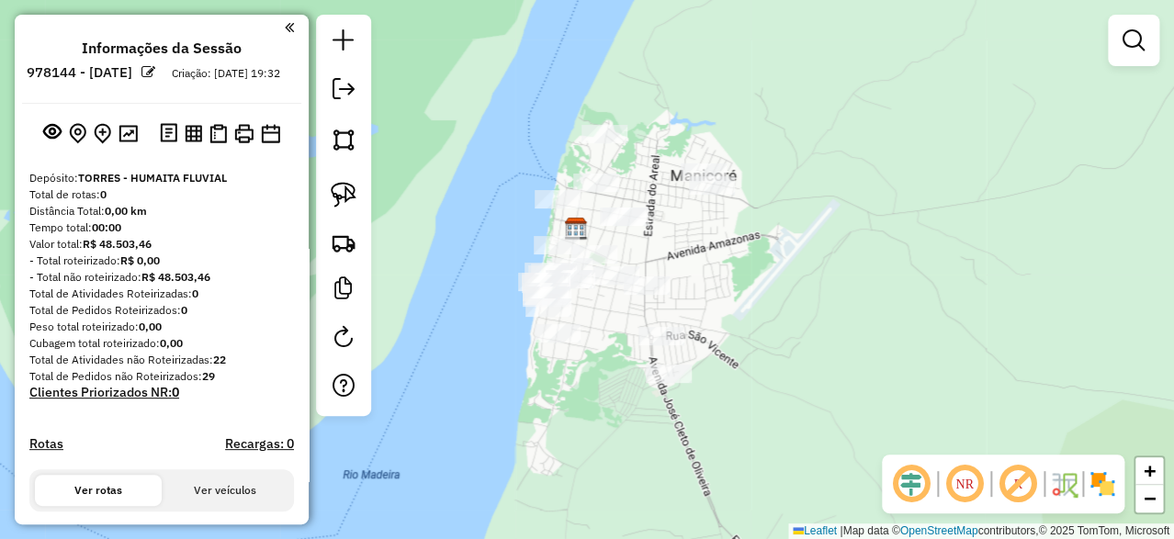
drag, startPoint x: 744, startPoint y: 239, endPoint x: 713, endPoint y: 274, distance: 46.8
click at [731, 268] on div "Janela de atendimento Grade de atendimento Capacidade Transportadoras Veículos …" at bounding box center [587, 269] width 1174 height 539
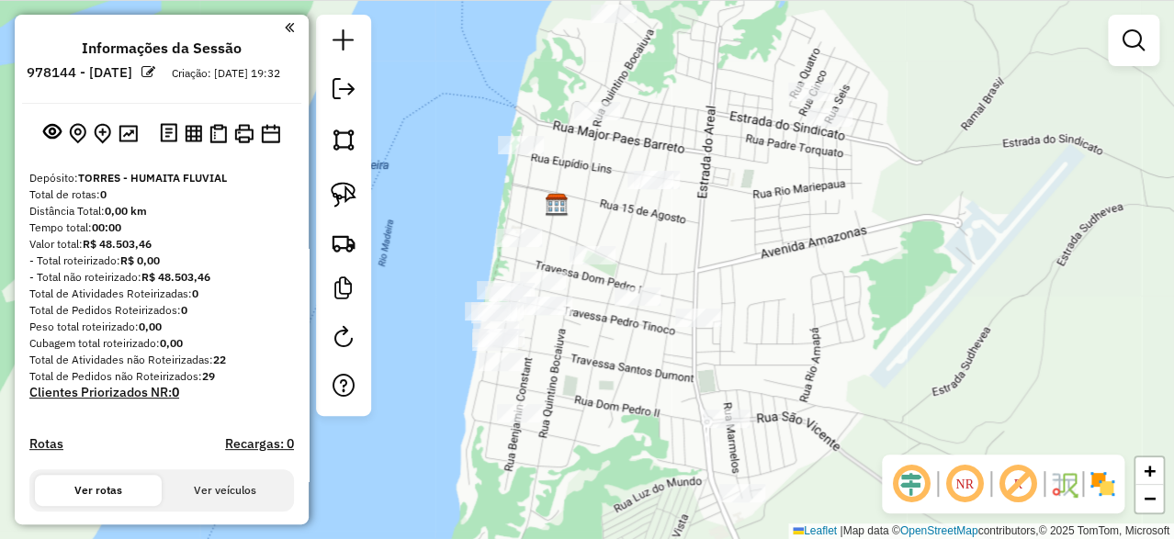
drag, startPoint x: 715, startPoint y: 300, endPoint x: 729, endPoint y: 271, distance: 32.9
click at [729, 271] on div "Janela de atendimento Grade de atendimento Capacidade Transportadoras Veículos …" at bounding box center [587, 269] width 1174 height 539
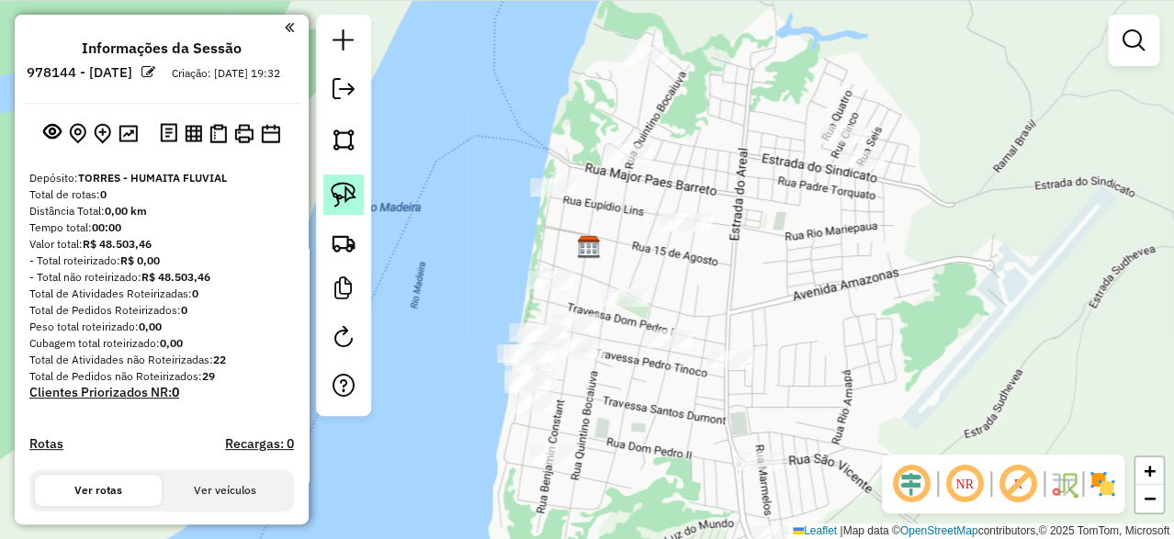
click at [341, 195] on img at bounding box center [344, 195] width 26 height 26
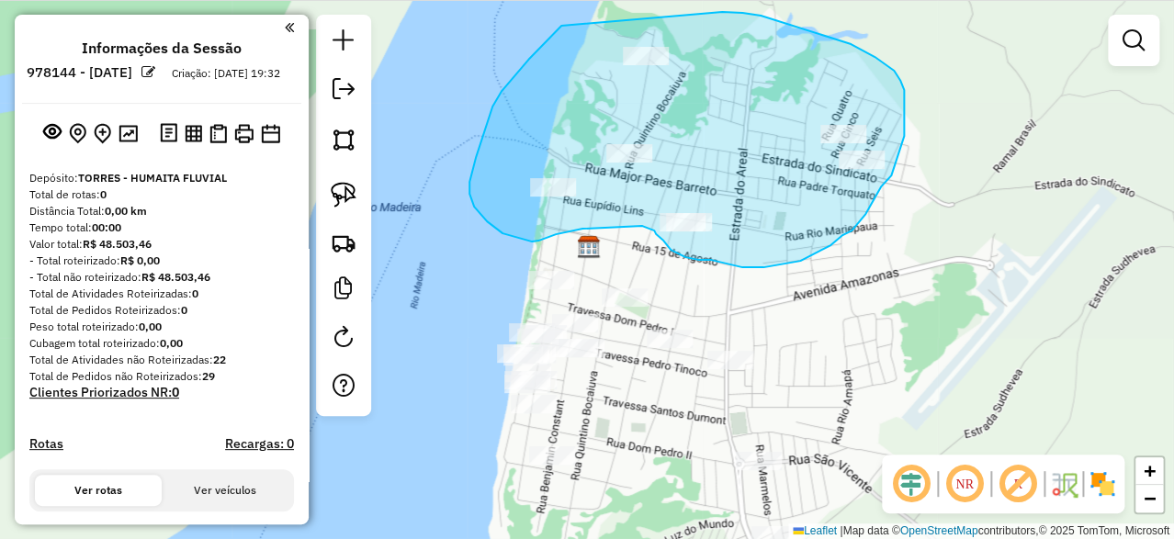
drag, startPoint x: 561, startPoint y: 26, endPoint x: 722, endPoint y: 12, distance: 161.4
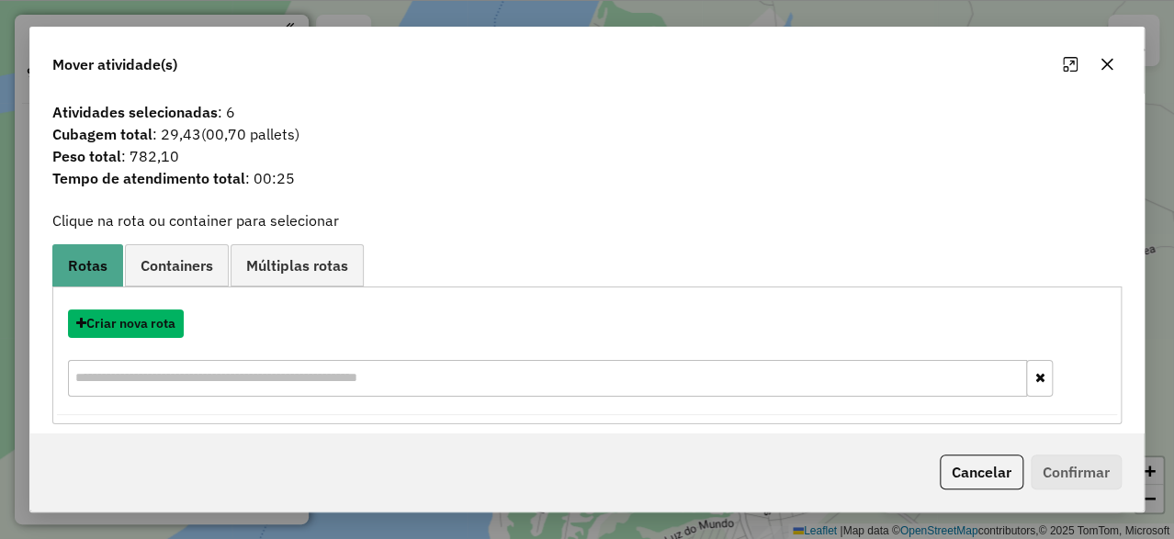
click at [170, 325] on button "Criar nova rota" at bounding box center [126, 324] width 116 height 28
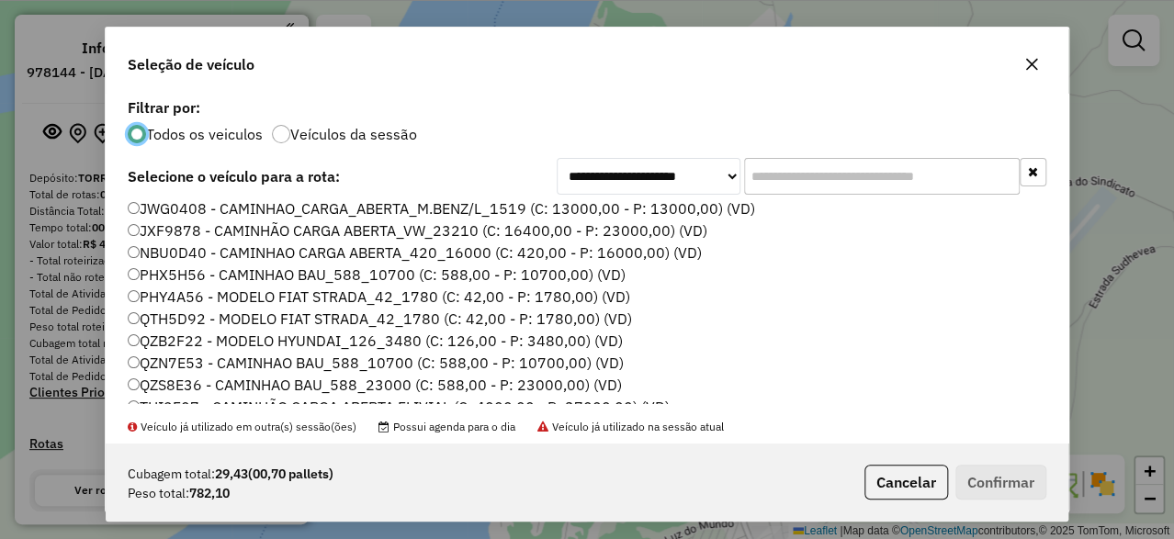
scroll to position [40, 0]
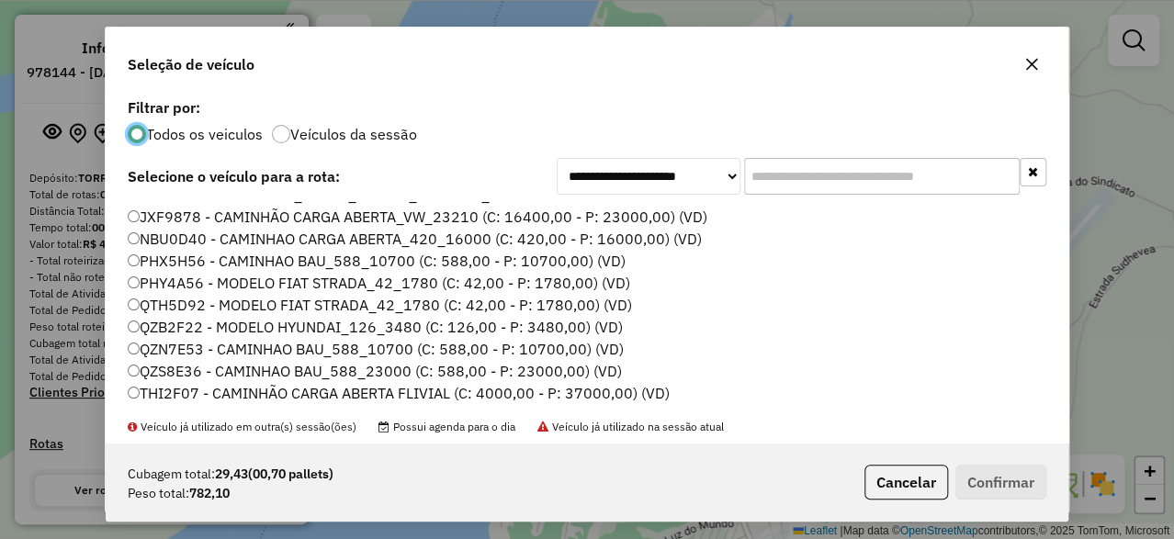
click at [283, 389] on label "THI2F07 - CAMINHÃO CARGA ABERTA FLIVIAL (C: 4000,00 - P: 37000,00) (VD)" at bounding box center [399, 393] width 542 height 22
click at [966, 474] on button "Confirmar" at bounding box center [1000, 482] width 91 height 35
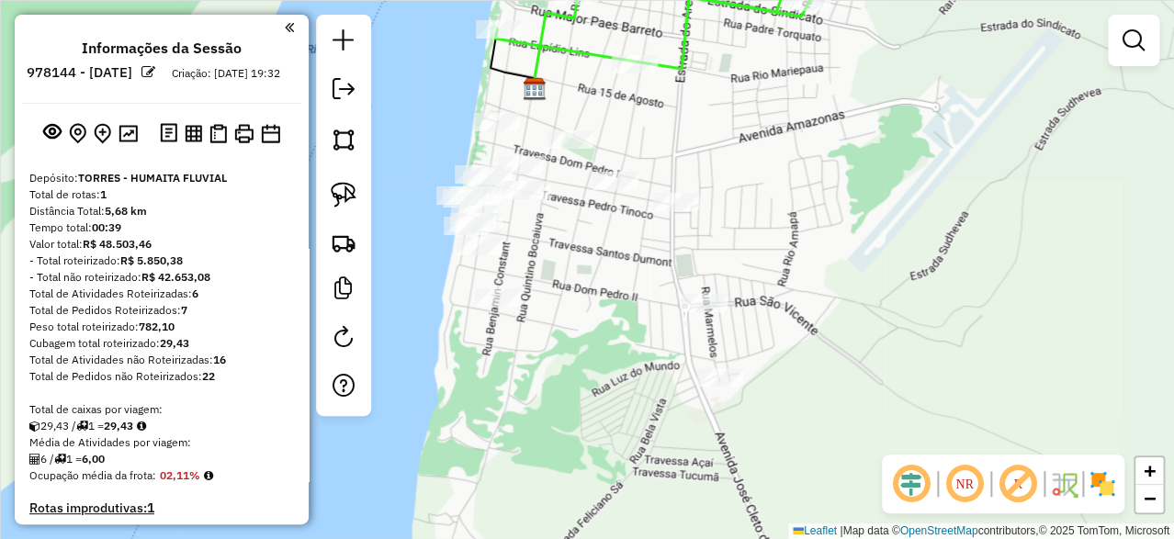
drag, startPoint x: 682, startPoint y: 353, endPoint x: 627, endPoint y: 195, distance: 167.1
click at [627, 195] on div "Janela de atendimento Grade de atendimento Capacidade Transportadoras Veículos …" at bounding box center [587, 269] width 1174 height 539
click at [344, 199] on img at bounding box center [344, 195] width 26 height 26
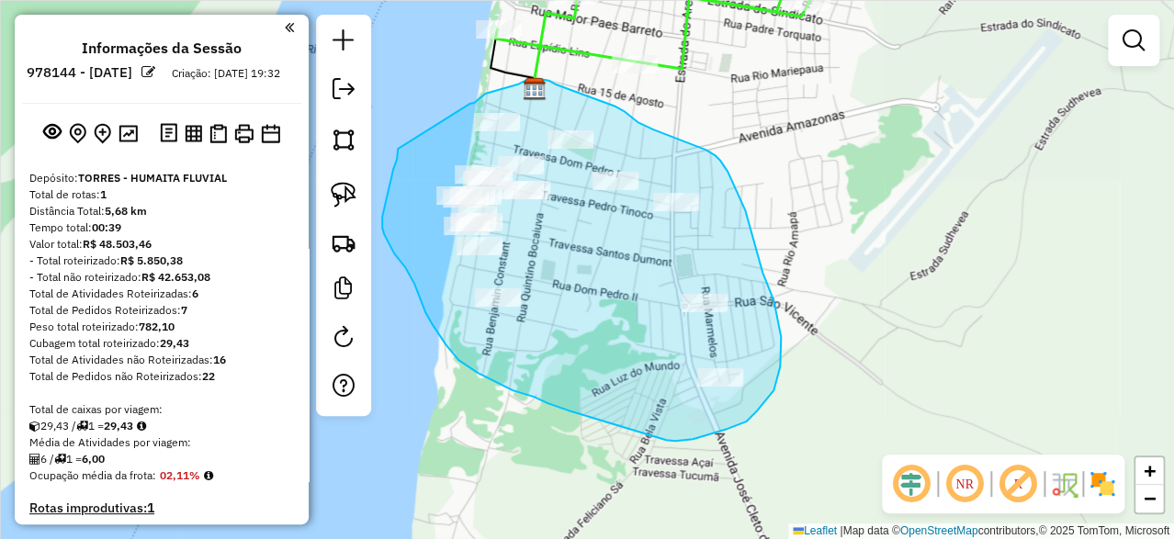
drag, startPoint x: 398, startPoint y: 149, endPoint x: 469, endPoint y: 104, distance: 84.6
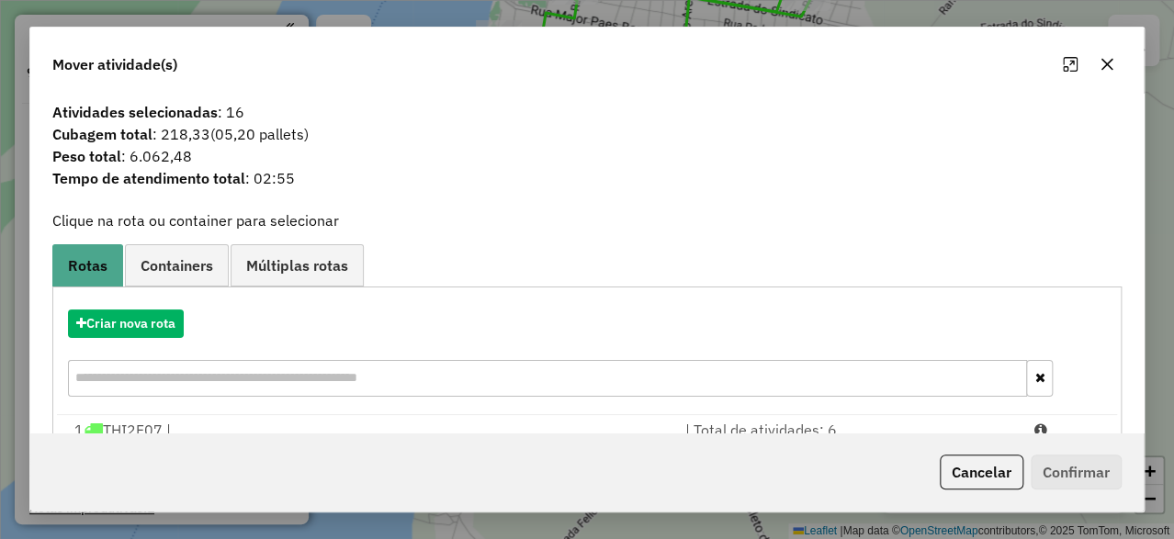
scroll to position [87, 0]
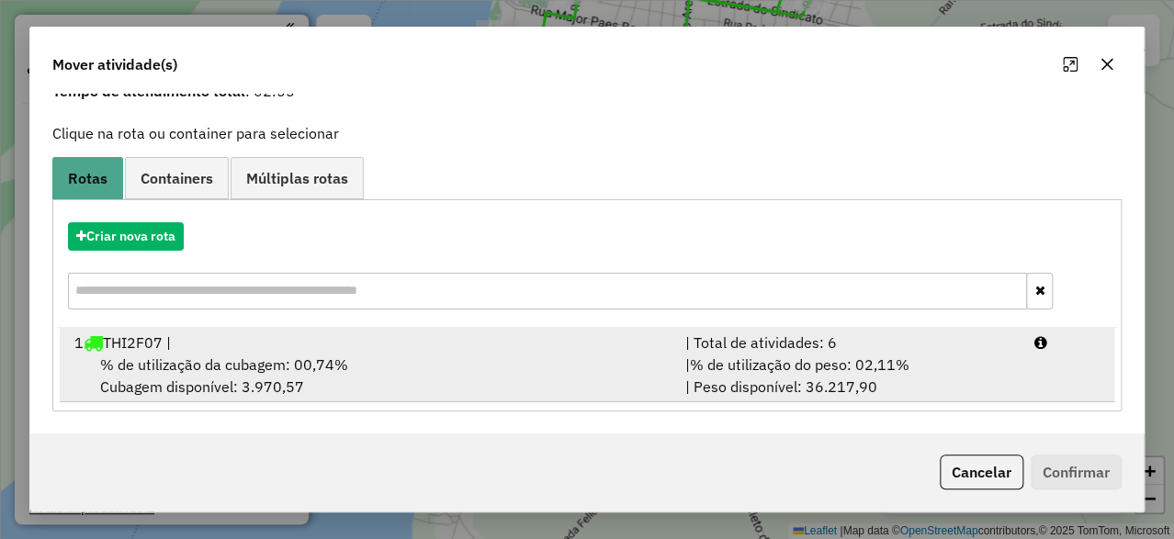
drag, startPoint x: 359, startPoint y: 322, endPoint x: 368, endPoint y: 338, distance: 18.1
click at [359, 323] on div "Criar nova rota" at bounding box center [587, 268] width 1060 height 119
click at [368, 349] on div "1 THI2F07 |" at bounding box center [368, 343] width 611 height 22
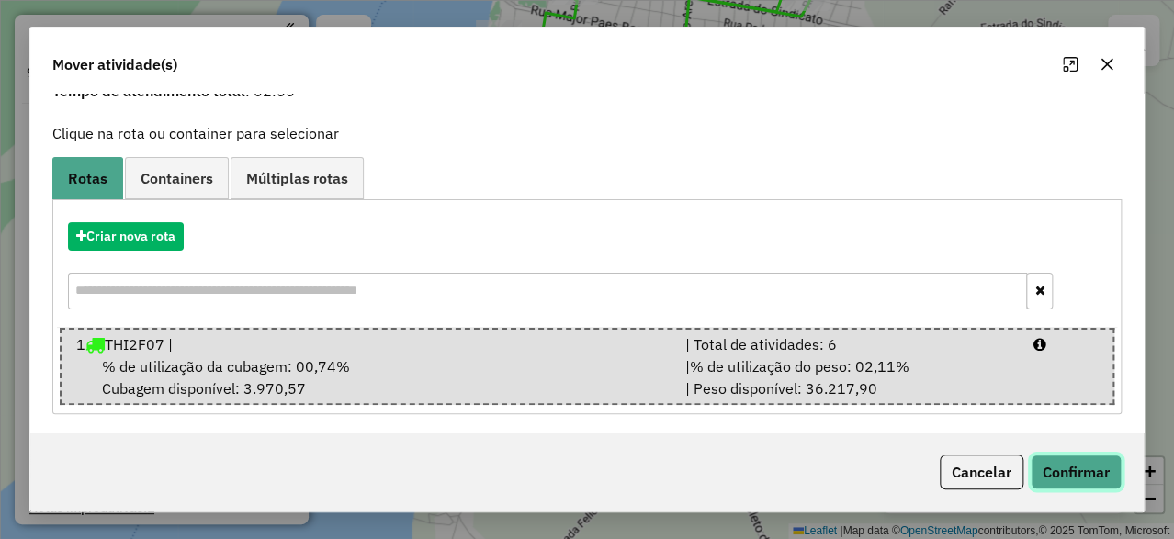
click at [1071, 469] on button "Confirmar" at bounding box center [1076, 472] width 91 height 35
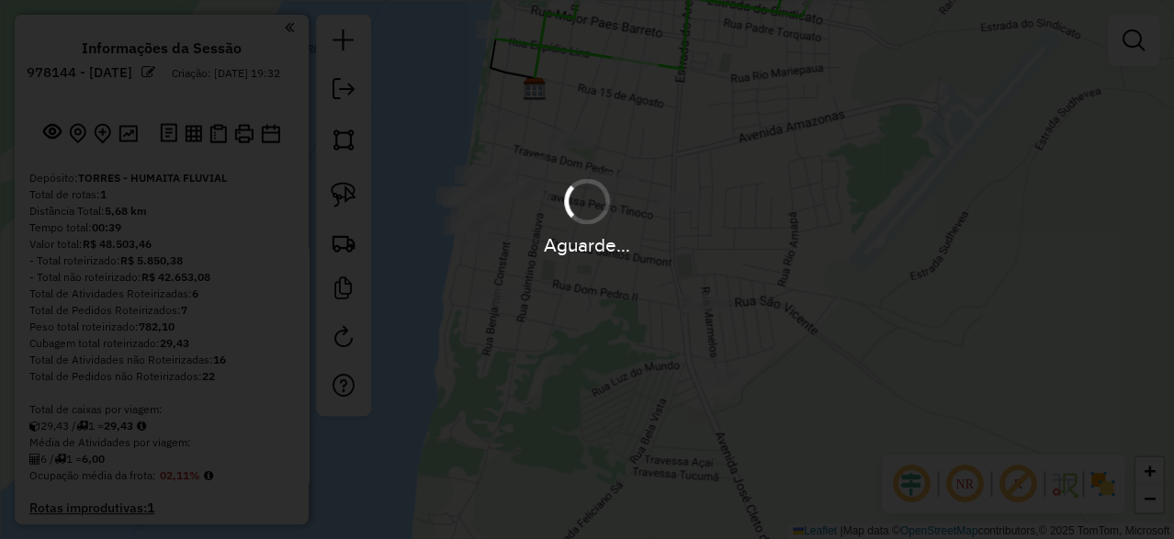
scroll to position [0, 0]
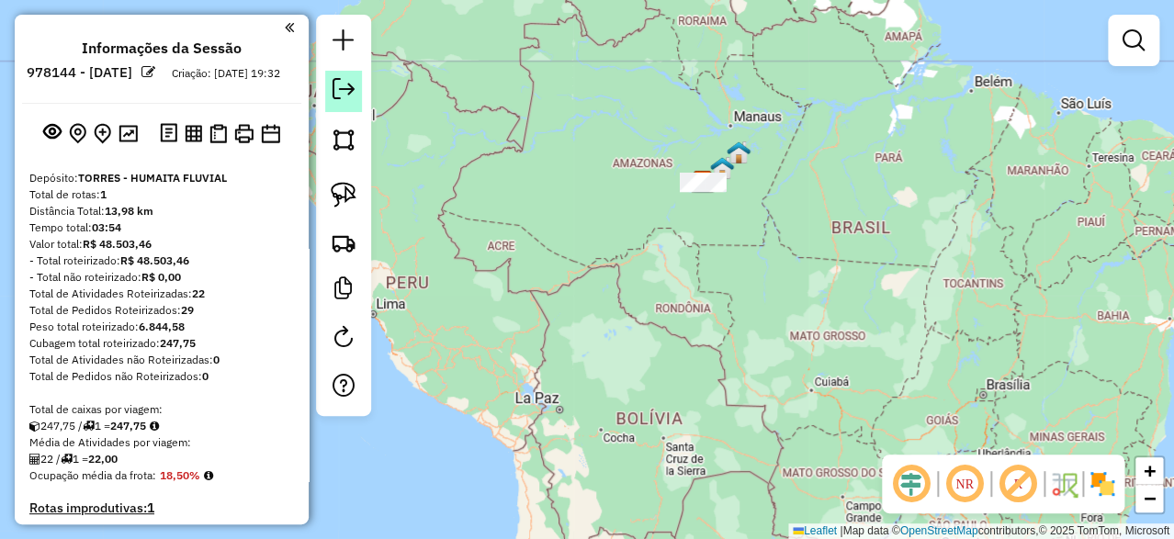
click at [345, 96] on em at bounding box center [344, 89] width 22 height 22
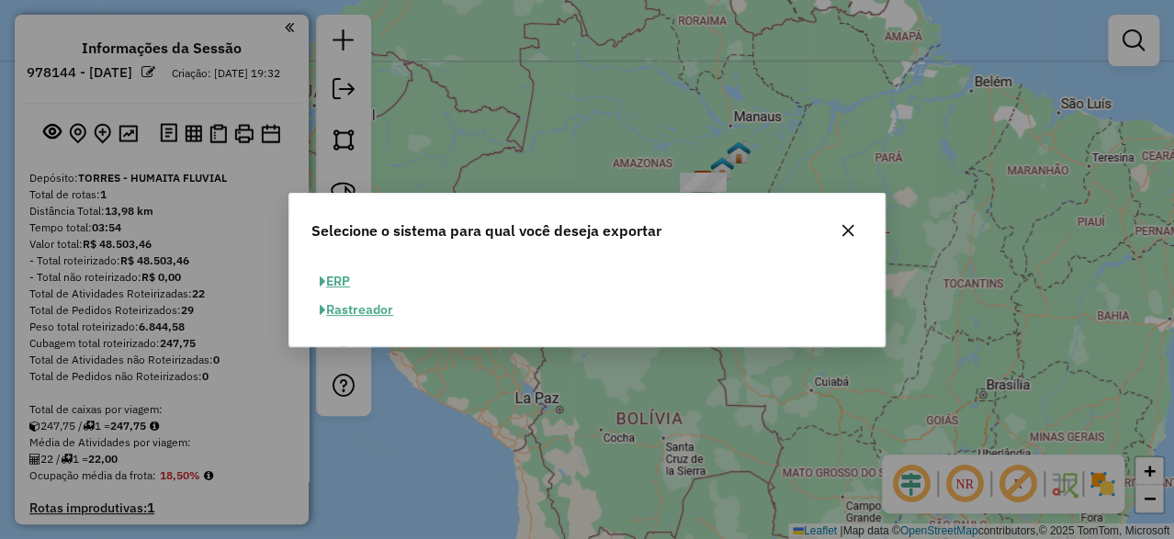
click at [353, 285] on button "ERP" at bounding box center [334, 281] width 47 height 28
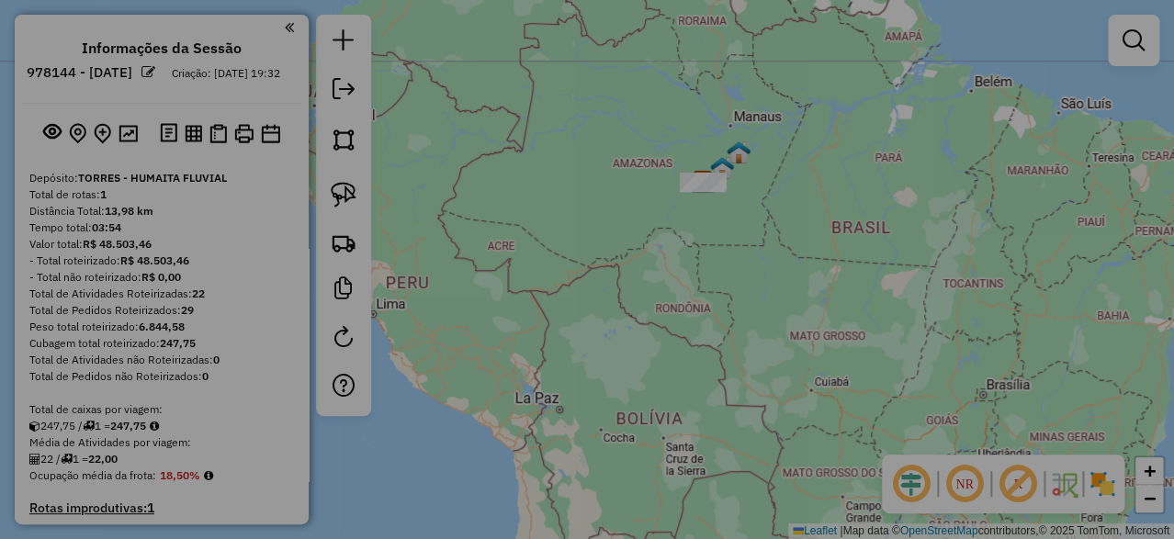
select select "**"
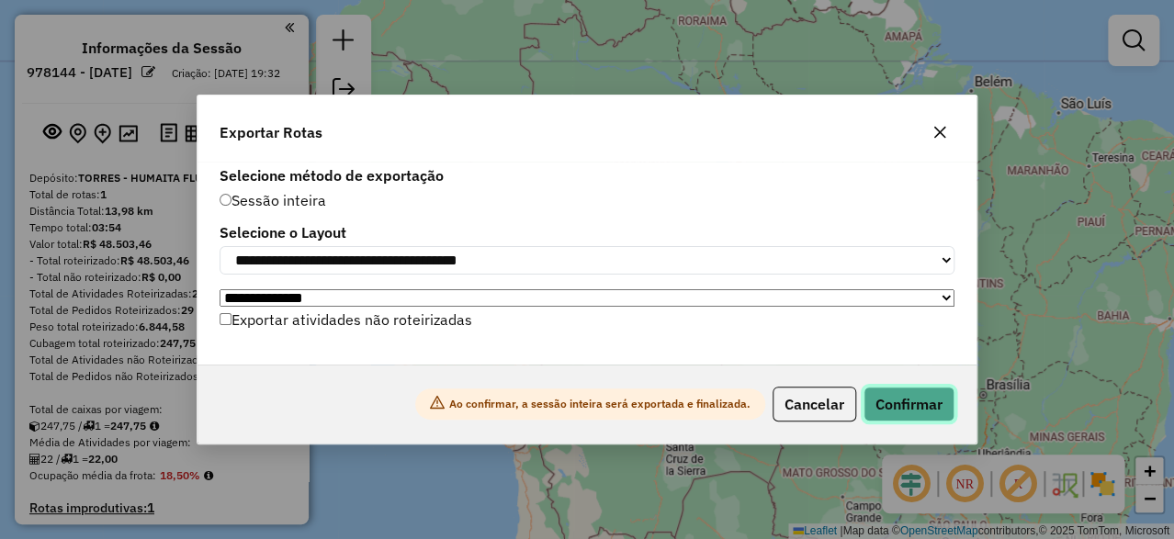
click at [936, 412] on button "Confirmar" at bounding box center [909, 404] width 91 height 35
